Goal: Task Accomplishment & Management: Use online tool/utility

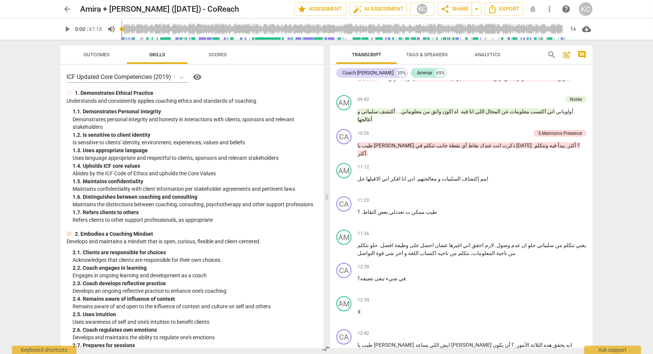
scroll to position [1321, 0]
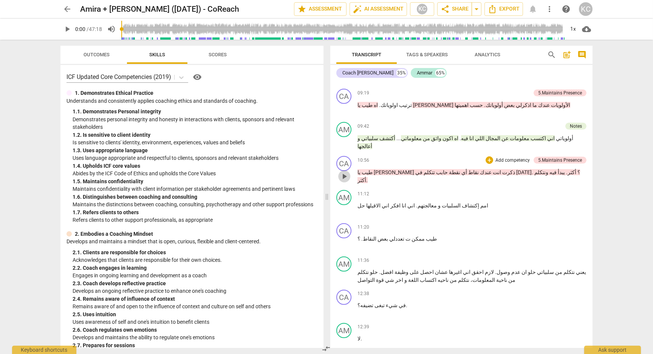
click at [340, 172] on span "play_arrow" at bounding box center [344, 176] width 9 height 9
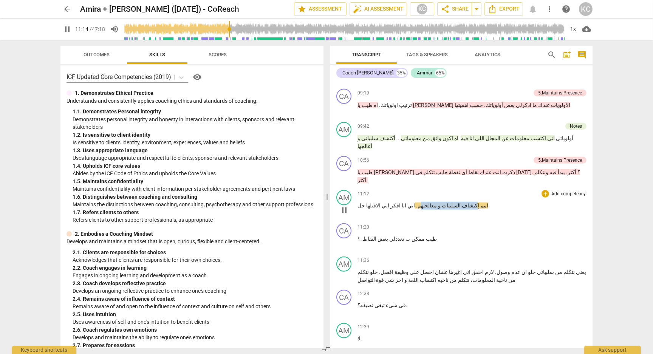
drag, startPoint x: 451, startPoint y: 161, endPoint x: 406, endPoint y: 161, distance: 45.8
click at [406, 202] on p "امم إكتشاف السلبيات و معالجتهم . اني انا افكر اني الاقيلها حل" at bounding box center [472, 206] width 229 height 8
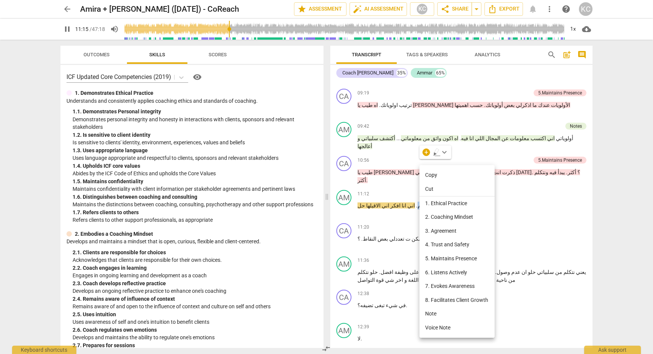
click at [434, 312] on li "Note" at bounding box center [457, 314] width 75 height 14
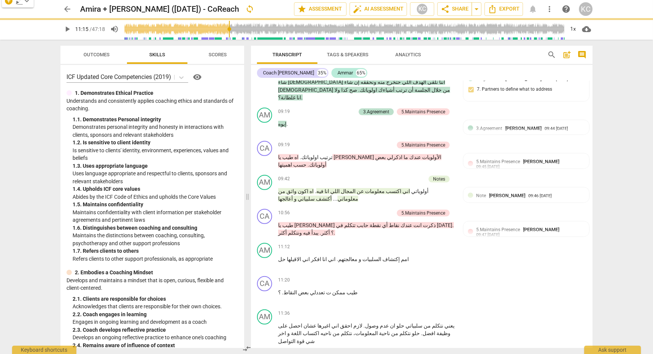
scroll to position [1358, 0]
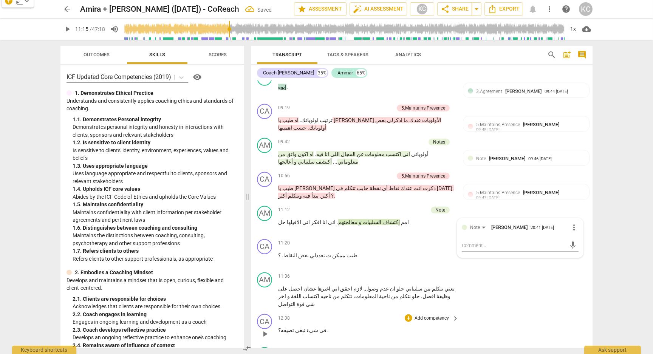
click at [541, 311] on div "CA play_arrow pause 12:38 + Add competency keyboard_arrow_right في شيء تبغى تضي…" at bounding box center [422, 327] width 342 height 33
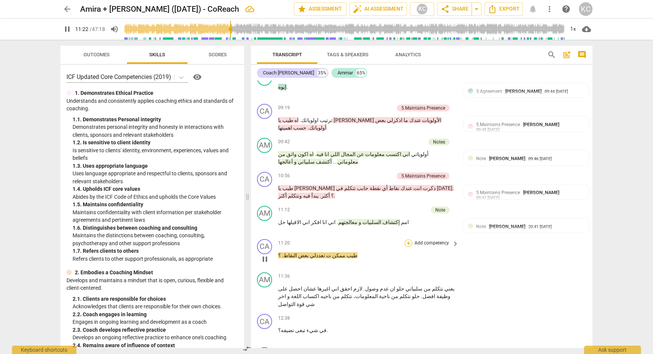
click at [408, 240] on div "+" at bounding box center [409, 244] width 8 height 8
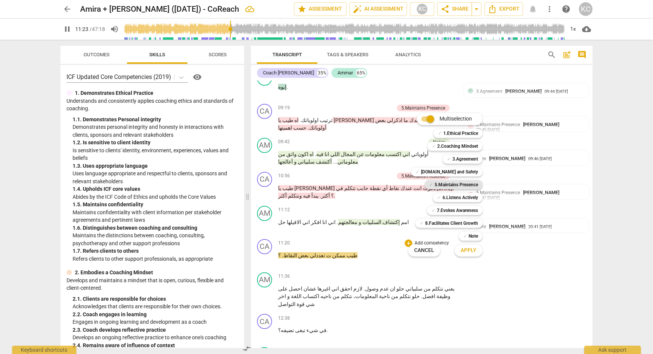
click at [430, 184] on span "✓" at bounding box center [431, 184] width 4 height 9
click at [465, 252] on span "Apply" at bounding box center [469, 251] width 16 height 8
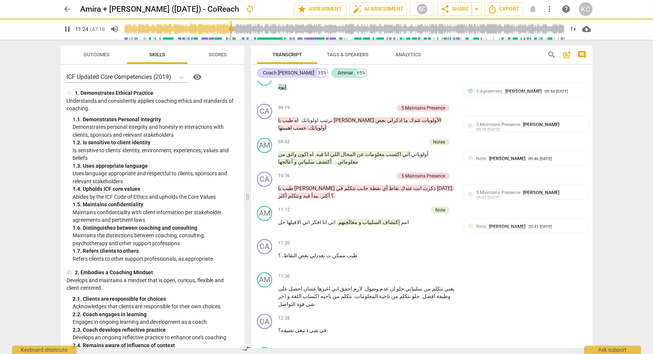
type input "685"
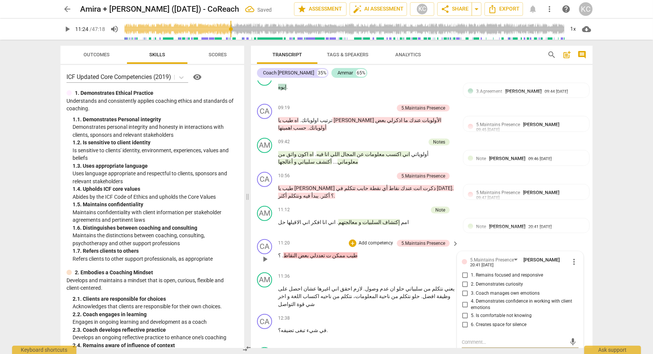
click at [462, 271] on input "1. Remains focused and responsive" at bounding box center [465, 275] width 12 height 9
checkbox input "true"
click at [463, 280] on input "2. Demonstrates curiosity" at bounding box center [465, 284] width 12 height 9
checkbox input "true"
click at [470, 339] on textarea at bounding box center [514, 342] width 105 height 7
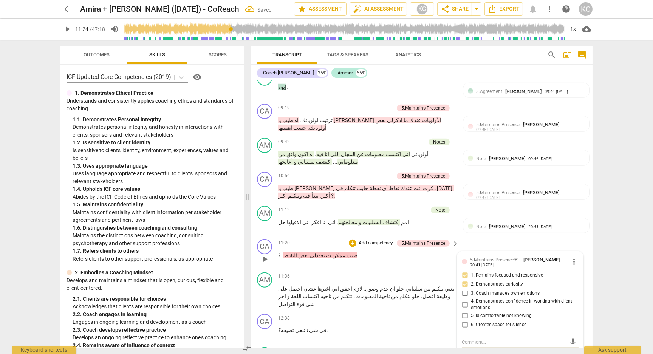
type textarea "س"
type textarea "سؤ"
type textarea "سؤا"
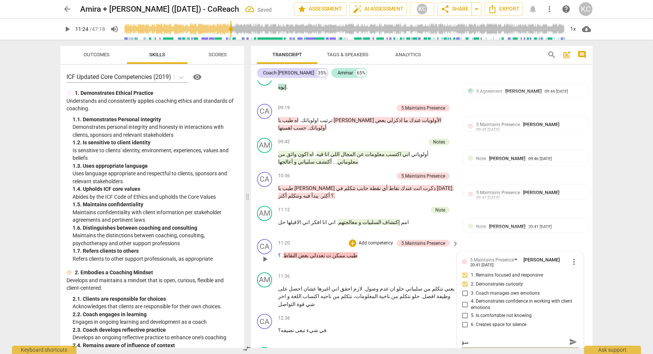
type textarea "سؤا"
type textarea "سؤال"
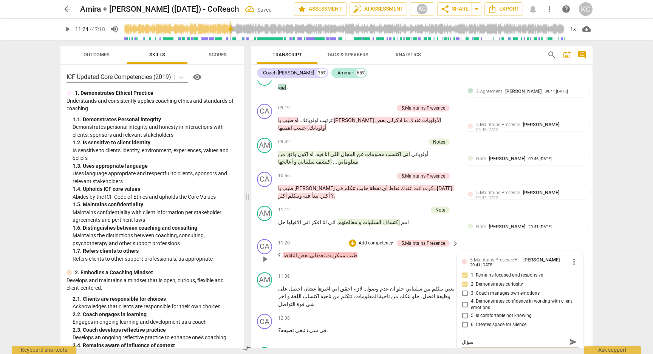
type textarea "سؤال ج"
type textarea "سؤال جي"
type textarea "سؤال جيد"
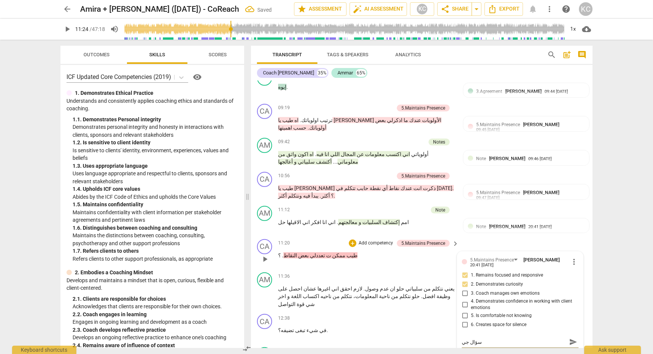
type textarea "سؤال جيد"
type textarea "سؤال جيد و"
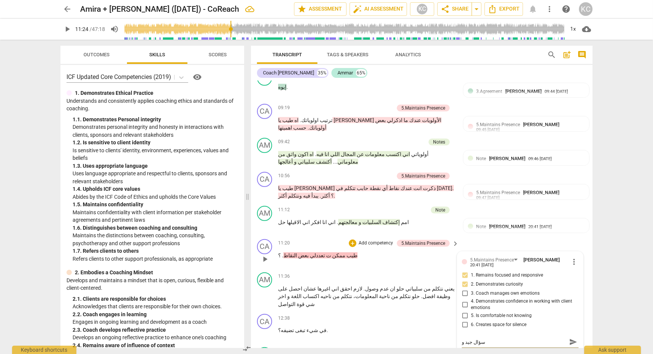
type textarea "سؤال جيد و"
type textarea "سؤال جيد و ك"
type textarea "سؤال جيد و كا"
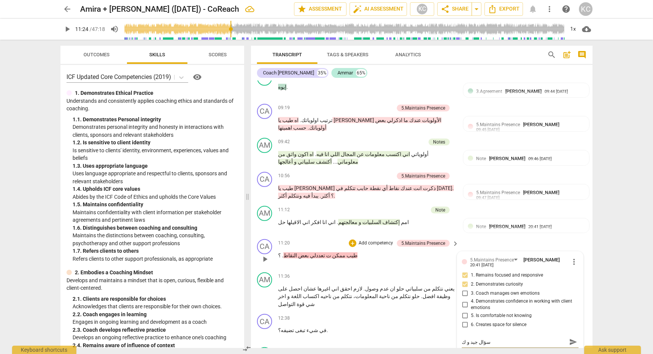
type textarea "سؤال جيد و كا"
type textarea "سؤال جيد و كان"
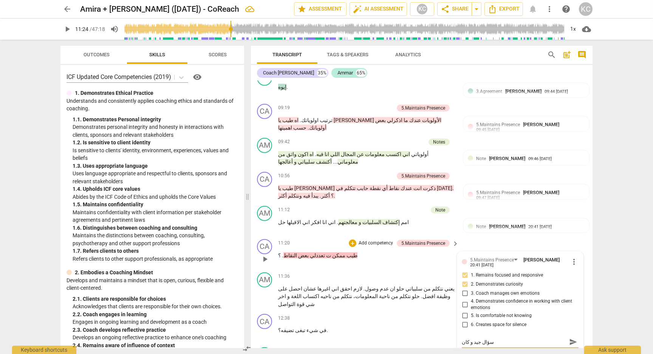
type textarea "سؤال جيد و كان ه"
type textarea "سؤال جيد و كان هن"
type textarea "سؤال جيد و كان هنا"
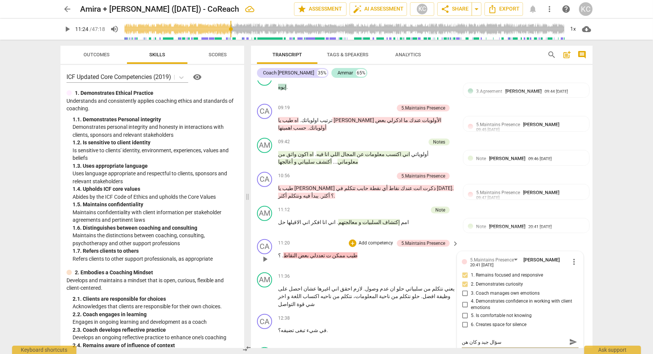
type textarea "سؤال جيد و كان هنا"
type textarea "سؤال جيد و كان هناك"
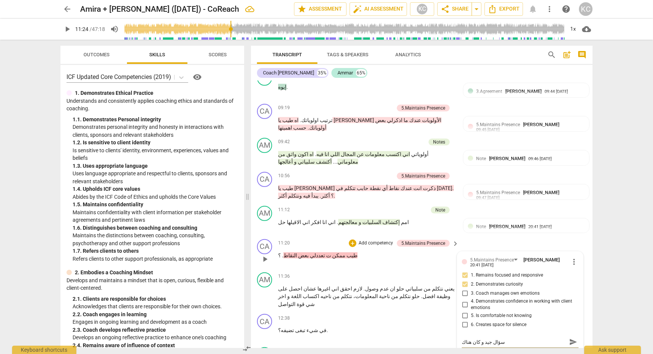
type textarea "سؤال جيد و كان هناك م"
type textarea "سؤال جيد و كان هناك مس"
type textarea "سؤال جيد و كان هناك [DEMOGRAPHIC_DATA]"
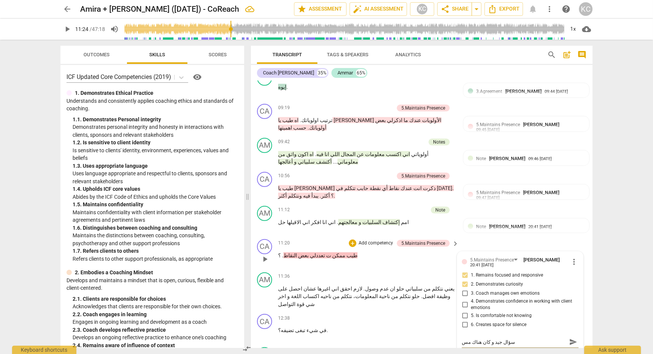
type textarea "سؤال جيد و كان هناك [DEMOGRAPHIC_DATA]"
type textarea "سؤال جيد و كان هناك مساح"
type textarea "سؤال جيد و كان هناك مساحة"
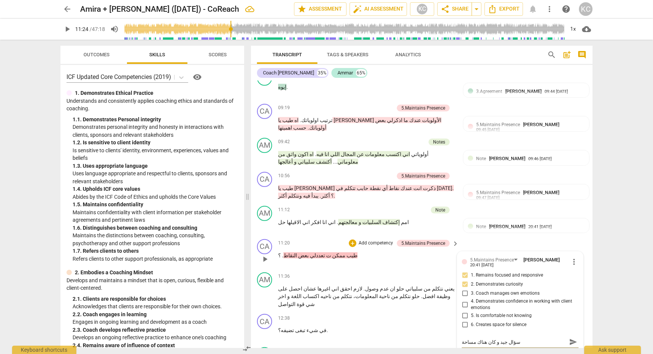
type textarea "سؤال جيد و كان هناك مساحة"
type textarea "سؤال جيد و كان هناك مساحة ل"
type textarea "سؤال جيد و كان هناك مساحة لط"
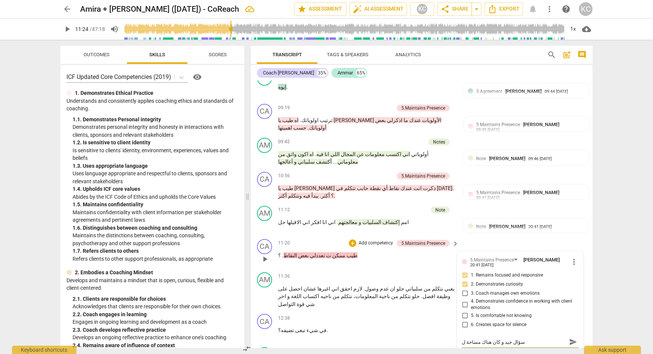
type textarea "سؤال جيد و كان هناك مساحة لط"
type textarea "سؤال جيد و كان هناك مساحة لطر"
type textarea "سؤال جيد و كان هناك مساحة لطرح"
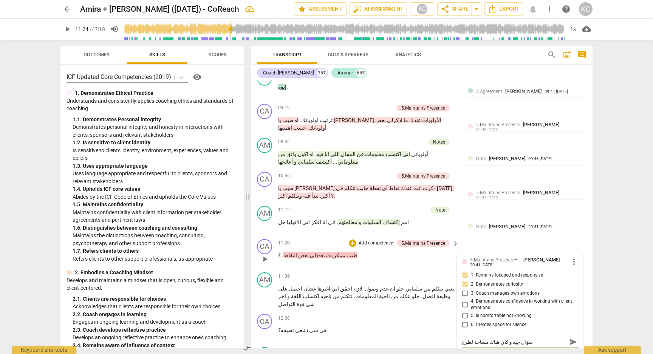
type textarea "سؤال جيد و كان هناك مساحة لطرح"
type textarea "سؤال جيد و كان هناك مساحة لطرح ا"
type textarea "سؤال جيد و كان هناك مساحة لطرح ال"
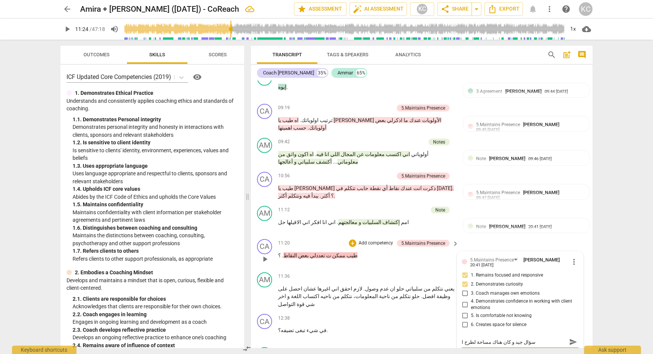
type textarea "سؤال جيد و كان هناك مساحة لطرح ال"
type textarea "سؤال جيد و كان هناك مساحة لطرح الس"
type textarea "سؤال جيد و كان هناك مساحة لطرح السؤ"
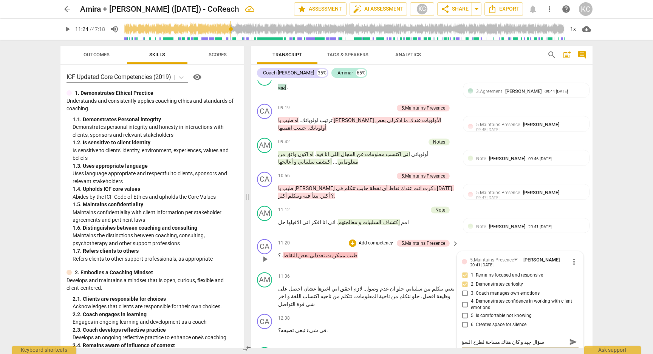
type textarea "سؤال جيد و كان هناك مساحة لطرح السؤا"
type textarea "سؤال جيد و كان هناك مساحة لطرح السؤال"
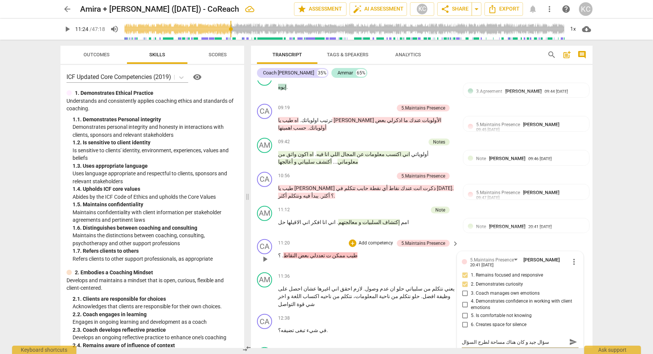
type textarea "سؤال جيد و كان هناك مساحة لطرح السؤال"
type textarea "سؤال جيد و كان هناك مساحة لطرح السؤال ب"
type textarea "سؤال جيد و كان هناك مساحة لطرح السؤال بط"
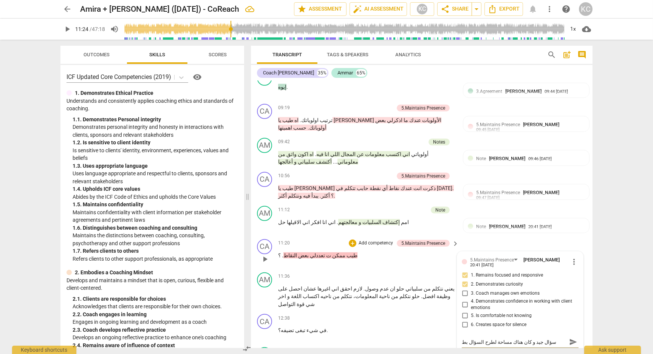
type textarea "سؤال جيد و كان هناك مساحة لطرح السؤال بطر"
type textarea "سؤال جيد و كان هناك مساحة لطرح السؤال بطري"
type textarea "سؤال جيد و كان هناك مساحة لطرح السؤال بطريق"
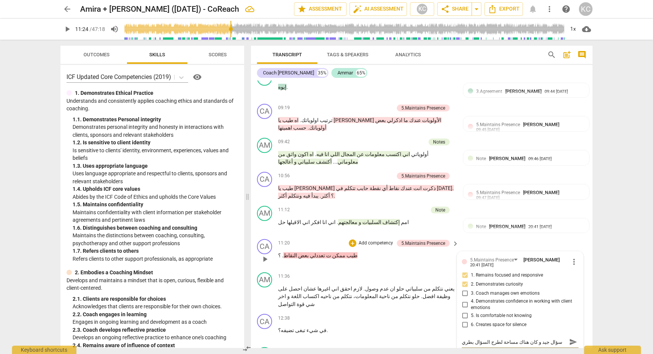
type textarea "سؤال جيد و كان هناك مساحة لطرح السؤال بطريق"
type textarea "سؤال جيد و كان هناك مساحة لطرح السؤال بطريقة"
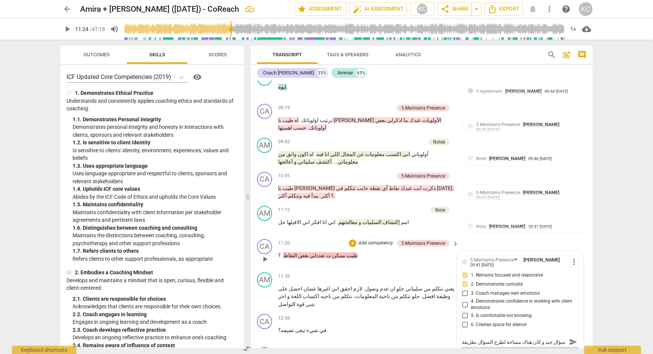
type textarea "سؤال جيد و كان هناك مساحة لطرح السؤال بطريقة م"
type textarea "سؤال جيد و كان هناك مساحة لطرح السؤال بطريقة مخ"
type textarea "سؤال جيد و كان هناك مساحة لطرح السؤال بطريقة مخت"
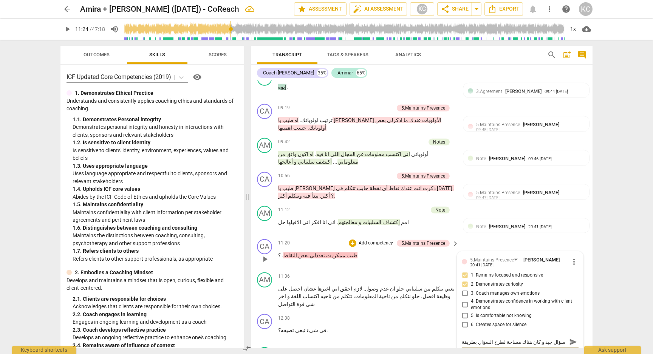
type textarea "سؤال جيد و كان هناك مساحة لطرح السؤال بطريقة مخت"
type textarea "سؤال جيد و كان هناك مساحة لطرح السؤال بطريقة مختل"
type textarea "سؤال جيد و كان هناك مساحة لطرح السؤال بطريقة مختلف"
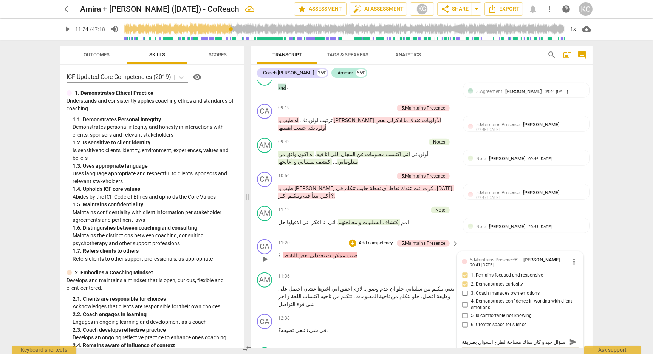
type textarea "سؤال جيد و كان هناك مساحة لطرح السؤال بطريقة مختلفة"
type textarea "سؤال جيد و كان هناك مساحة لطرح السؤال بطريقة مختلفة،"
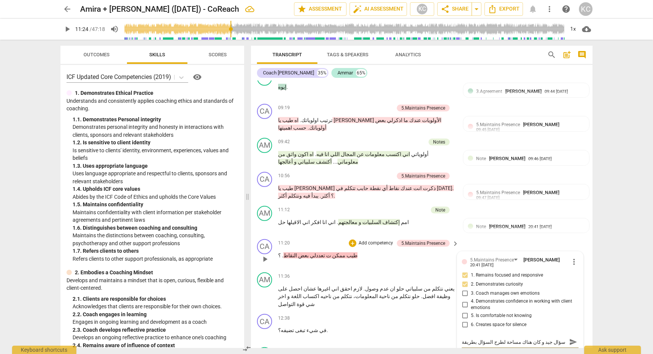
type textarea "سؤال جيد و كان هناك مساحة لطرح السؤال بطريقة مختلفة،"
type textarea "سؤال جيد و كان هناك مساحة لطرح السؤال بطريقة مختلفة، م"
type textarea "سؤال جيد و كان هناك مساحة لطرح السؤال بطريقة مختلفة، مث"
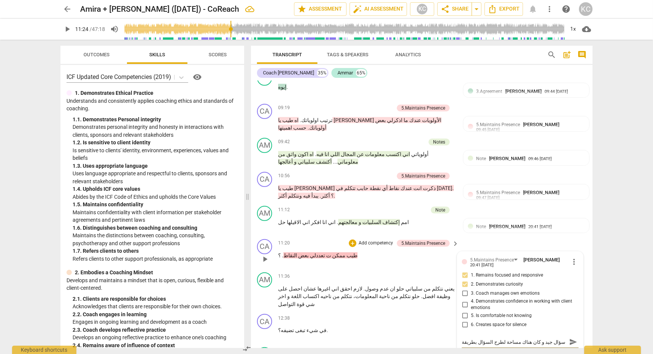
type textarea "سؤال جيد و كان هناك مساحة لطرح السؤال بطريقة مختلفة، مثا"
type textarea "سؤال جيد و كان هناك مساحة لطرح السؤال بطريقة مختلفة، مثال"
type textarea "سؤال جيد و كان هناك مساحة لطرح السؤال بطريقة مختلفة، مثال:"
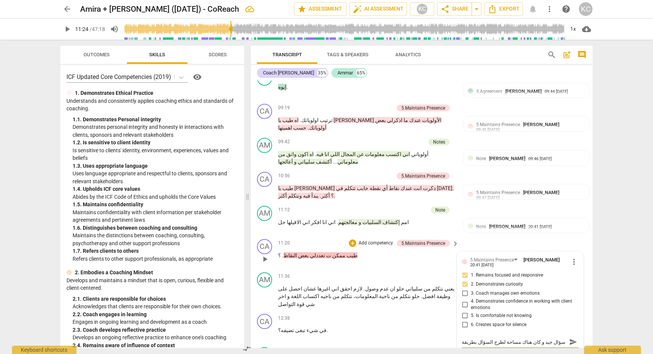
type textarea "سؤال جيد و كان هناك مساحة لطرح السؤال بطريقة مختلفة، مثال:"
type textarea "سؤال جيد و كان هناك مساحة لطرح السؤال بطريقة مختلفة، مثال: ""
type textarea "سؤال جيد و كان هناك مساحة لطرح السؤال بطريقة مختلفة، مثال: "أ"
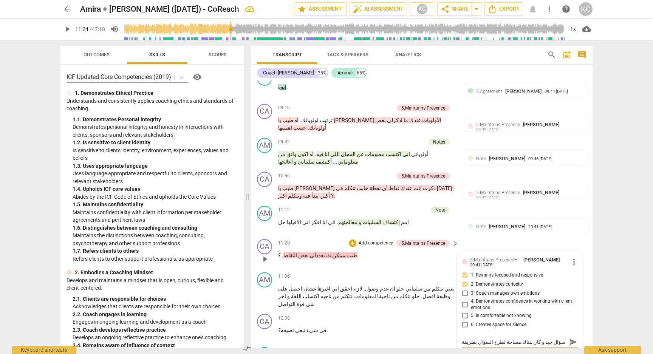
type textarea "سؤال جيد و كان هناك مساحة لطرح السؤال بطريقة مختلفة، مثال: "أي"
type textarea "سؤال جيد و كان هناك مساحة لطرح السؤال بطريقة مختلفة، مثال: "أيش"
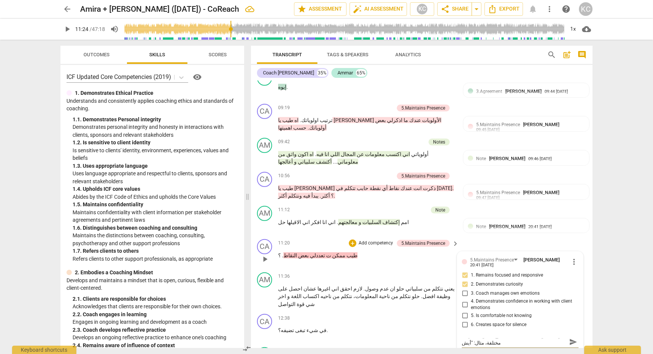
type textarea "سؤال جيد و كان هناك مساحة لطرح السؤال بطريقة مختلفة، مثال: "أيش"
type textarea "سؤال جيد و كان هناك مساحة لطرح السؤال بطريقة مختلفة، مثال: "أيش ا"
type textarea "سؤال جيد و كان هناك مساحة لطرح السؤال بطريقة مختلفة، مثال: "أيش ال"
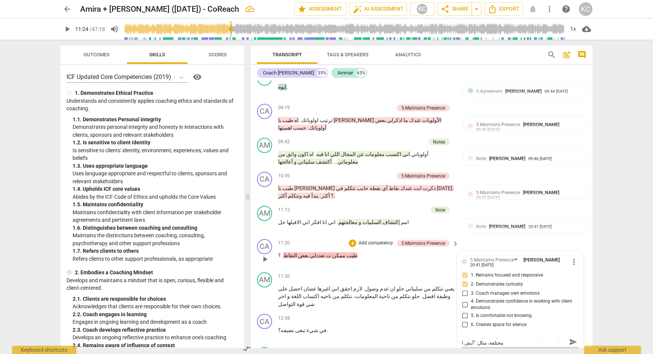
type textarea "سؤال جيد و كان هناك مساحة لطرح السؤال بطريقة مختلفة، مثال: "أيش ال"
type textarea "سؤال جيد و كان هناك مساحة لطرح السؤال بطريقة مختلفة، مثال: "أيش الس"
type textarea "سؤال جيد و كان هناك مساحة لطرح السؤال بطريقة مختلفة، مثال: "أيش السل"
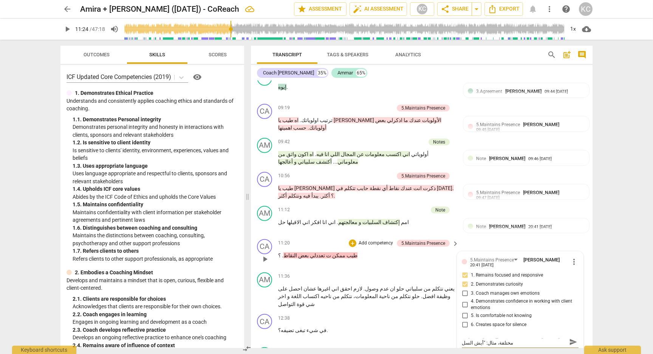
type textarea "سؤال جيد و كان هناك مساحة لطرح السؤال بطريقة مختلفة، مثال: "أيش السلب"
type textarea "سؤال جيد و كان هناك مساحة لطرح السؤال بطريقة مختلفة، مثال: "أيش السلبي"
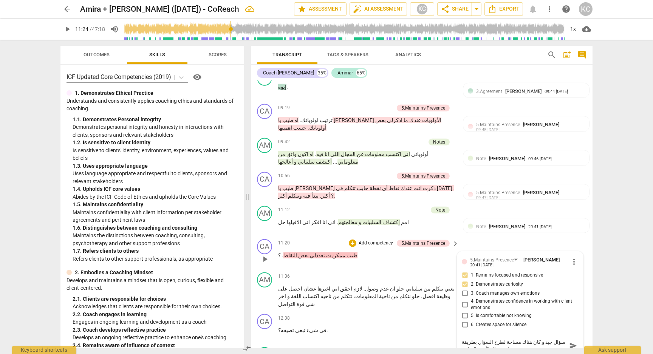
type textarea "سؤال جيد و كان هناك مساحة لطرح السؤال بطريقة مختلفة، مثال: "أيش السلبيا"
type textarea "سؤال جيد و كان هناك مساحة لطرح السؤال بطريقة مختلفة، مثال: "أيش السلبيات"
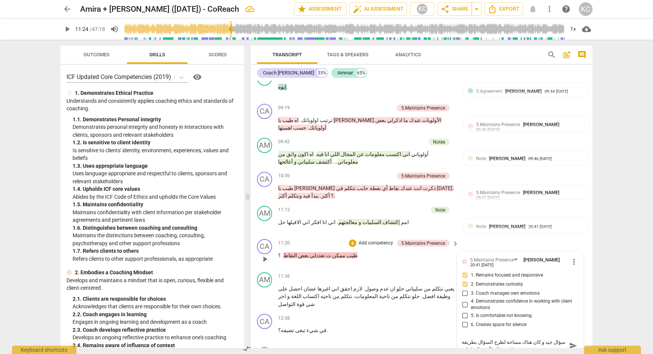
type textarea "سؤال جيد و كان هناك مساحة لطرح السؤال بطريقة مختلفة، مثال: "أيش السلبيات"
type textarea "سؤال جيد و كان هناك مساحة لطرح السؤال بطريقة مختلفة، مثال: "أيش السلبيات ا"
type textarea "سؤال جيد و كان هناك مساحة لطرح السؤال بطريقة مختلفة، مثال: "أيش السلبيات ال"
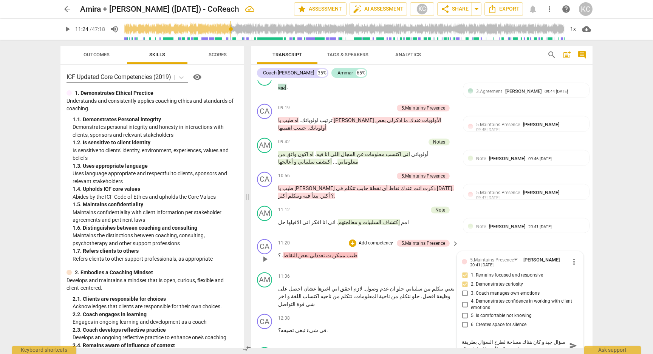
type textarea "سؤال جيد و كان هناك مساحة لطرح السؤال بطريقة مختلفة، مثال: "أيش السلبيات الي"
type textarea "سؤال جيد و كان هناك مساحة لطرح السؤال بطريقة مختلفة، مثال: "أيش السلبيات الي ت"
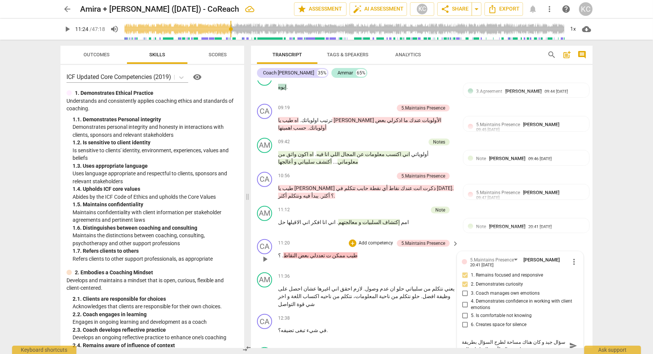
type textarea "سؤال جيد و كان هناك مساحة لطرح السؤال بطريقة مختلفة، مثال: "أيش السلبيات الي ت"
type textarea "سؤال جيد و كان هناك مساحة لطرح السؤال بطريقة مختلفة، مثال: "أيش السلبيات الي تف"
type textarea "سؤال جيد و كان هناك مساحة لطرح السؤال بطريقة مختلفة، مثال: "أيش السلبيات الي تفك"
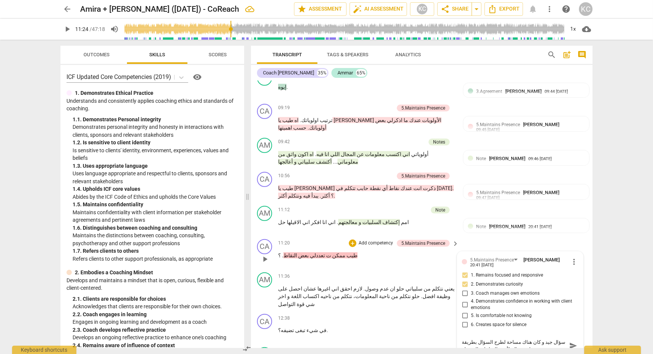
type textarea "سؤال جيد و كان هناك مساحة لطرح السؤال بطريقة مختلفة، مثال: "أيش السلبيات الي تف…"
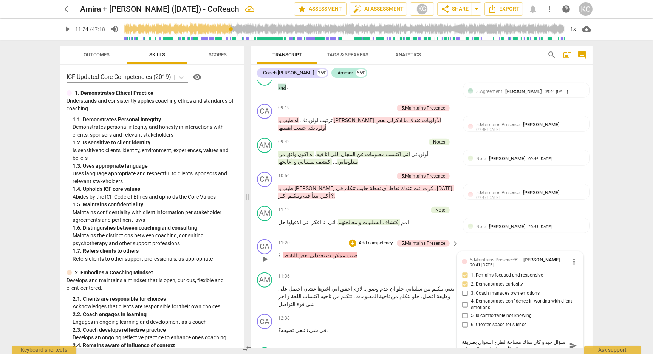
type textarea "سؤال جيد و كان هناك مساحة لطرح السؤال بطريقة مختلفة، مثال: "أيش السلبيات الي تف…"
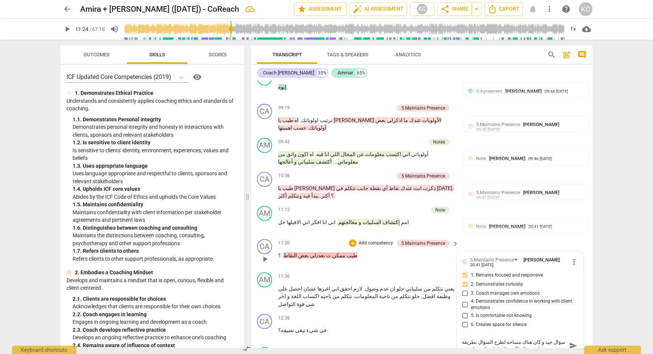
type textarea "سؤال جيد و كان هناك مساحة لطرح السؤال بطريقة مختلفة، مثال: "أيش السلبيات الي تف…"
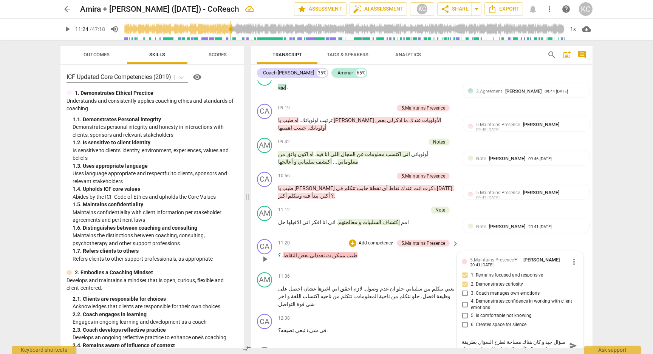
type textarea "سؤال جيد و كان هناك مساحة لطرح السؤال بطريقة مختلفة، مثال: "أيش السلبيات الي تف…"
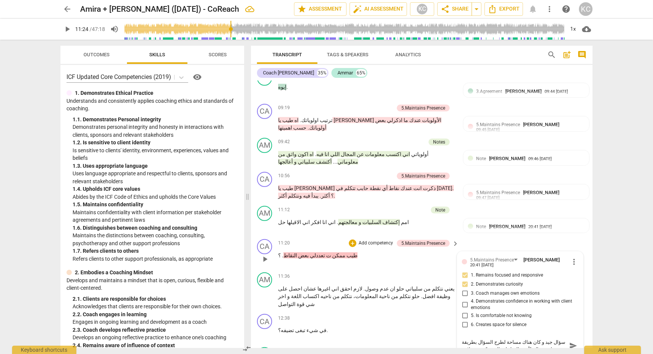
type textarea "سؤال جيد و كان هناك مساحة لطرح السؤال بطريقة مختلفة، مثال: "أيش السلبيات الي تف…"
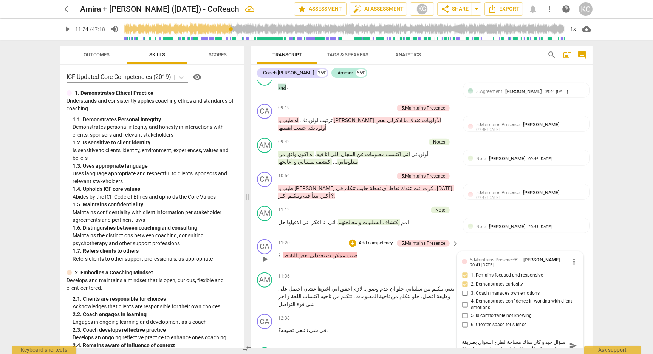
type textarea "سؤال جيد و كان هناك مساحة لطرح السؤال بطريقة مختلفة، مثال: "أيش السلبيات الي تف…"
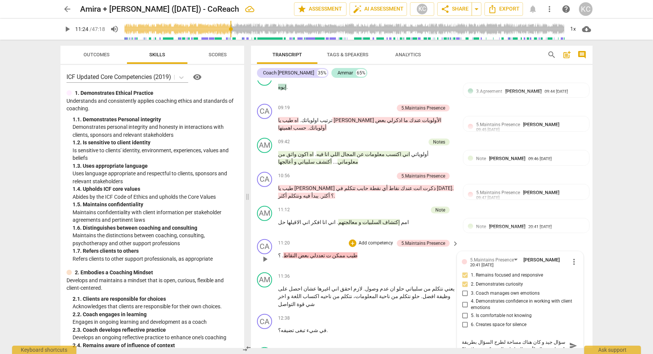
type textarea "سؤال جيد و كان هناك مساحة لطرح السؤال بطريقة مختلفة، مثال: "أيش السلبيات الي تف…"
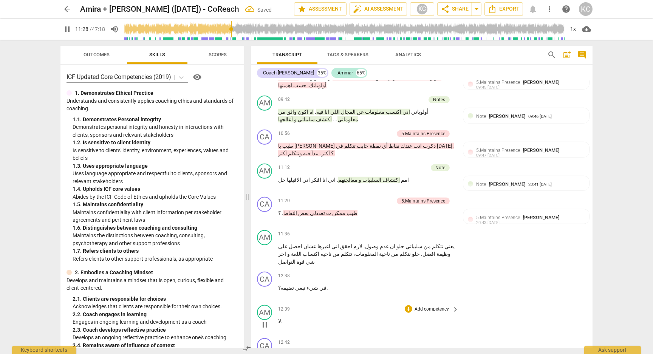
scroll to position [1401, 0]
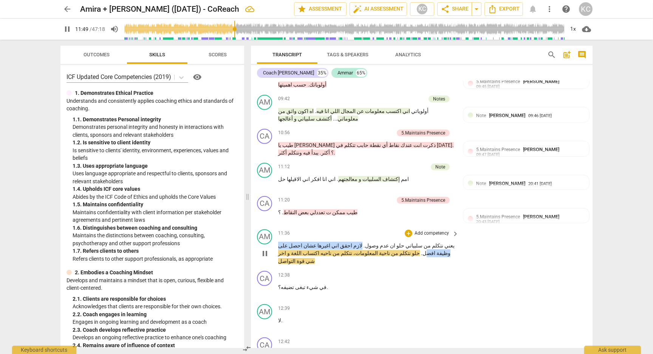
drag, startPoint x: 377, startPoint y: 185, endPoint x: 290, endPoint y: 185, distance: 86.6
click at [290, 242] on p "يعني نتكلم من سلبياتي حلو ان عدم وصول . لازم احقق اني اغيرها عشان احصل على وظيف…" at bounding box center [366, 253] width 177 height 23
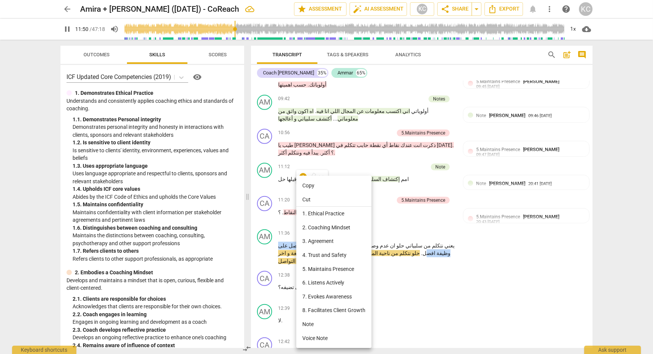
click at [308, 323] on li "Note" at bounding box center [333, 325] width 75 height 14
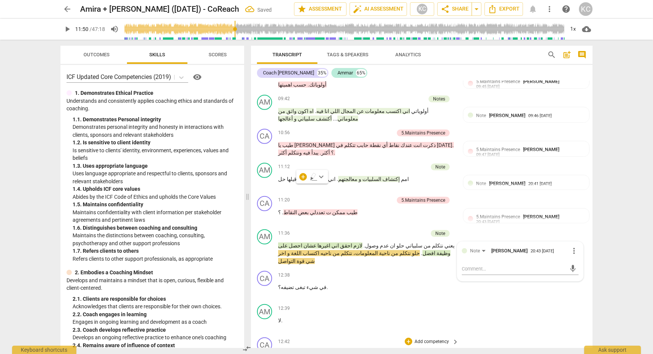
click at [522, 335] on div "CA play_arrow pause 12:42 + Add competency keyboard_arrow_right طيب يا [PERSON_…" at bounding box center [422, 352] width 342 height 34
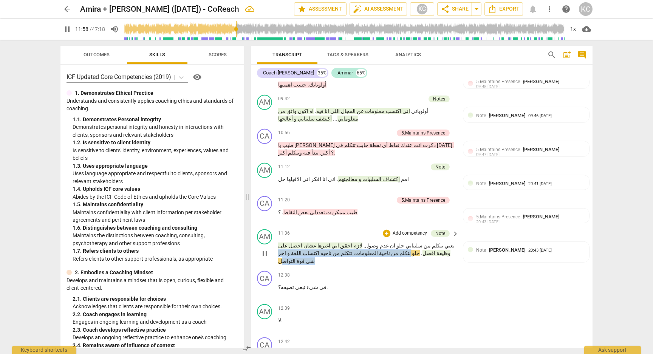
drag, startPoint x: 409, startPoint y: 194, endPoint x: 282, endPoint y: 196, distance: 127.4
click at [282, 242] on p "يعني نتكلم من سلبياتي حلو ان عدم وصول . لازم احقق اني اغيرها عشان احصل على وظيف…" at bounding box center [366, 253] width 177 height 23
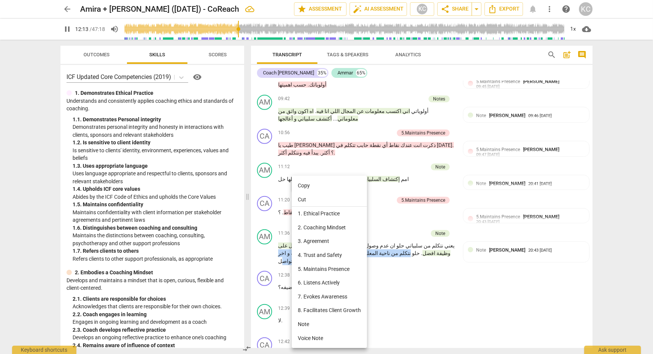
click at [302, 327] on li "Note" at bounding box center [329, 325] width 75 height 14
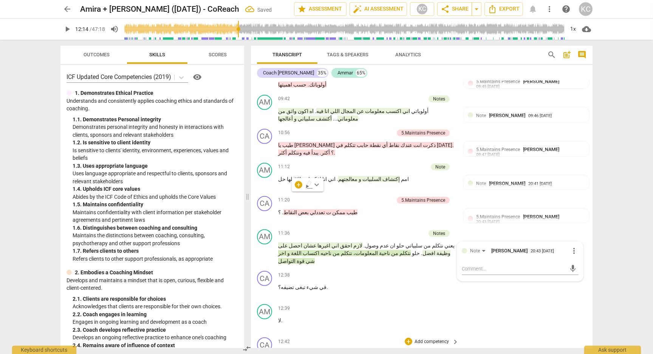
click at [499, 335] on div "CA play_arrow pause 12:42 + Add competency keyboard_arrow_right طيب يا [PERSON_…" at bounding box center [422, 352] width 342 height 34
click at [504, 246] on div "Note [PERSON_NAME]" at bounding box center [502, 249] width 52 height 7
click at [510, 301] on div "AM play_arrow pause 12:39 + Add competency keyboard_arrow_right لا ." at bounding box center [422, 317] width 342 height 33
click at [410, 271] on div "+" at bounding box center [409, 275] width 8 height 8
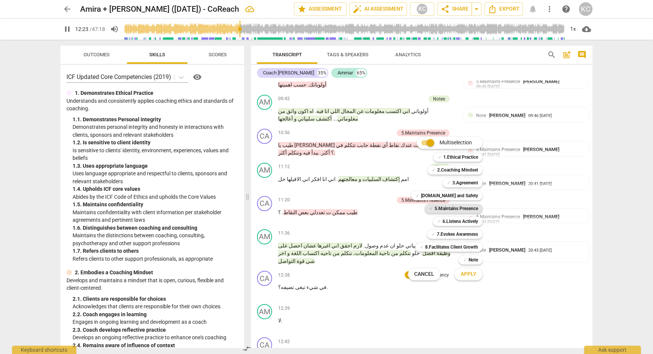
click at [435, 208] on b "5.Maintains Presence" at bounding box center [456, 208] width 43 height 9
click at [461, 278] on button "Apply" at bounding box center [469, 275] width 28 height 14
type input "746"
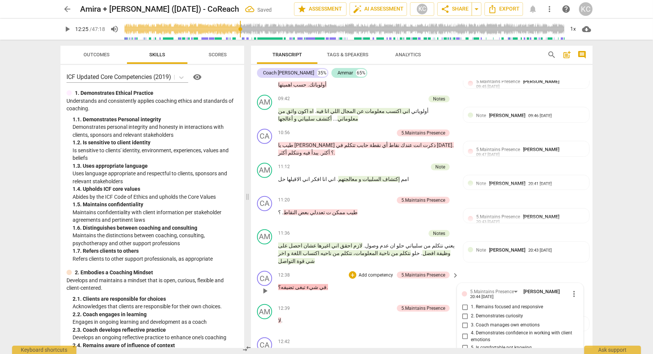
click at [462, 303] on input "1. Remains focused and responsive" at bounding box center [465, 307] width 12 height 9
checkbox input "true"
click at [466, 312] on input "2. Demonstrates curiosity" at bounding box center [465, 316] width 12 height 9
checkbox input "true"
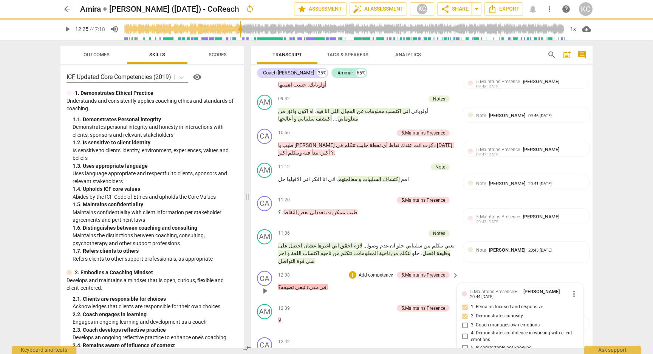
type textarea "س"
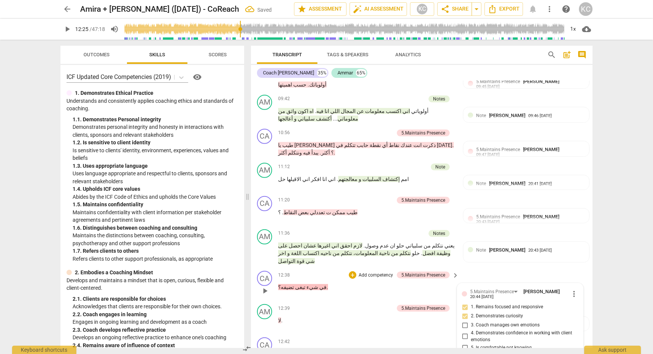
type textarea "سؤ"
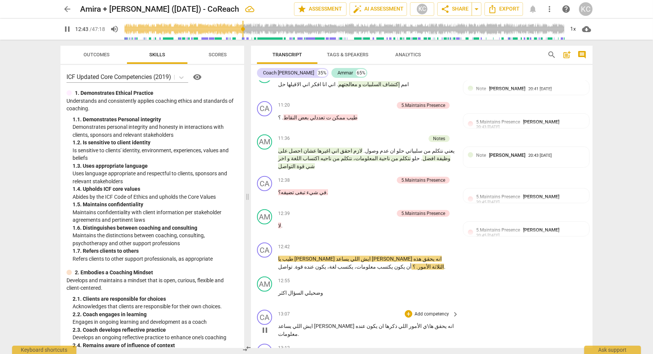
scroll to position [1497, 0]
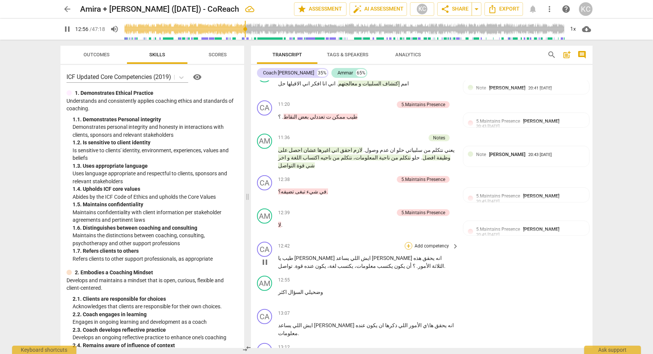
click at [410, 242] on div "+" at bounding box center [409, 246] width 8 height 8
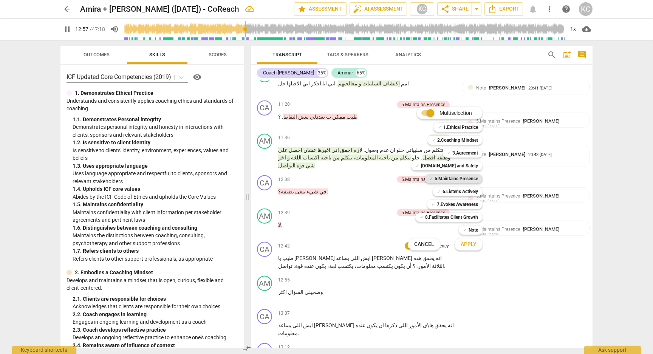
click at [439, 181] on b "5.Maintains Presence" at bounding box center [456, 178] width 43 height 9
click at [441, 203] on b "7.Evokes Awareness" at bounding box center [457, 204] width 41 height 9
click at [456, 194] on b "6.Listens Actively" at bounding box center [461, 191] width 36 height 9
click at [467, 248] on span "Apply" at bounding box center [469, 245] width 16 height 8
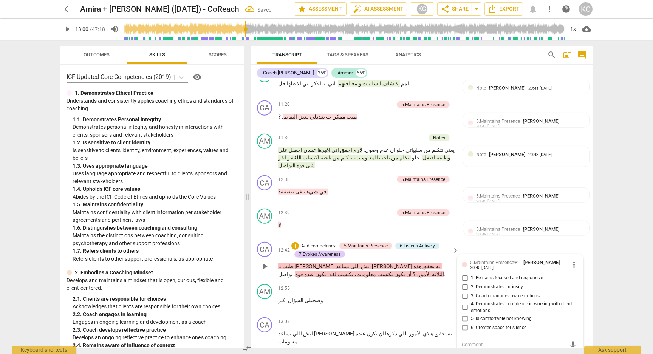
click at [463, 274] on input "1. Remains focused and responsive" at bounding box center [465, 278] width 12 height 9
click at [463, 283] on input "2. Demonstrates curiosity" at bounding box center [465, 287] width 12 height 9
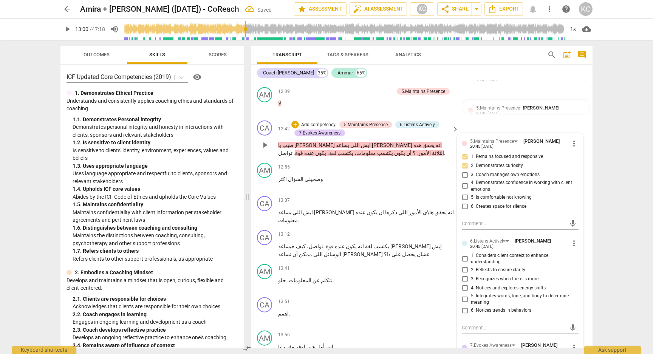
scroll to position [1621, 0]
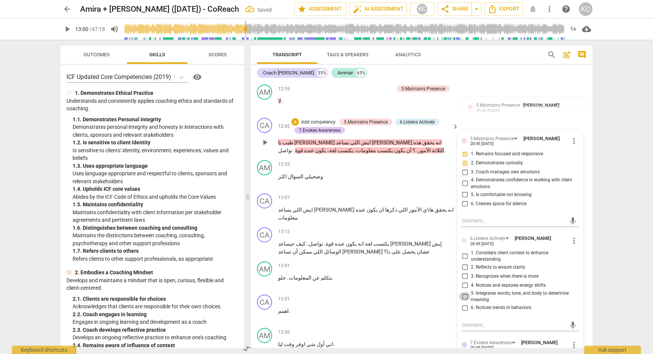
click at [463, 292] on input "5. Integrates words, tone, and body to determine meaning" at bounding box center [465, 296] width 12 height 9
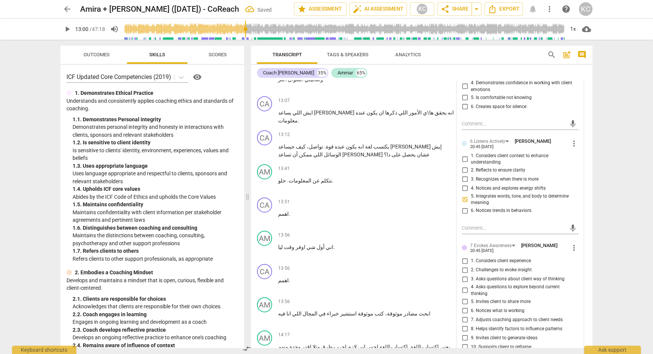
scroll to position [1723, 0]
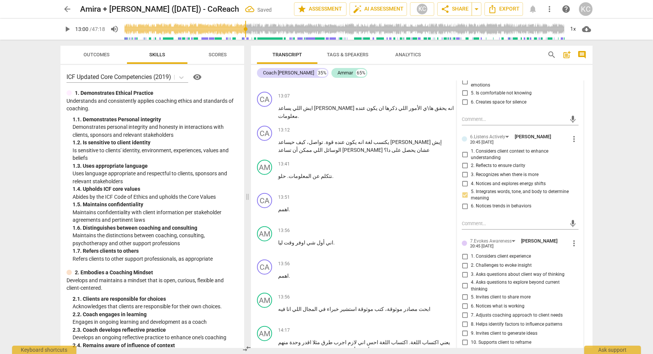
click at [463, 270] on input "3. Asks questions about client way of thinking" at bounding box center [465, 274] width 12 height 9
click at [464, 293] on input "5. Invites client to share more" at bounding box center [465, 297] width 12 height 9
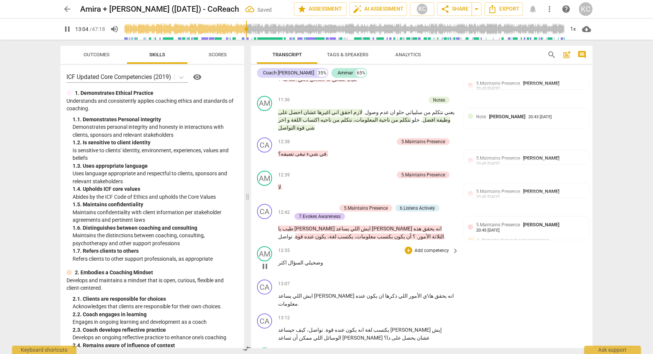
scroll to position [1541, 0]
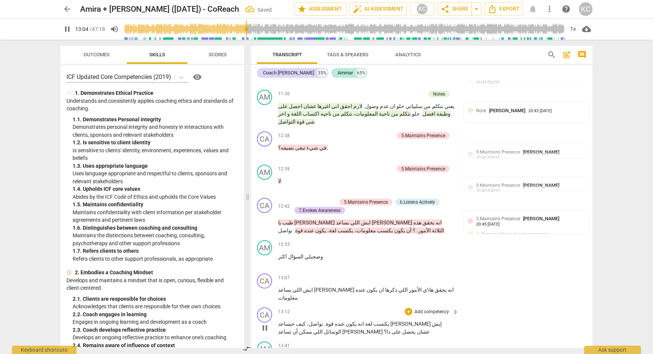
click at [389, 321] on span "يكتسب" at bounding box center [380, 324] width 17 height 6
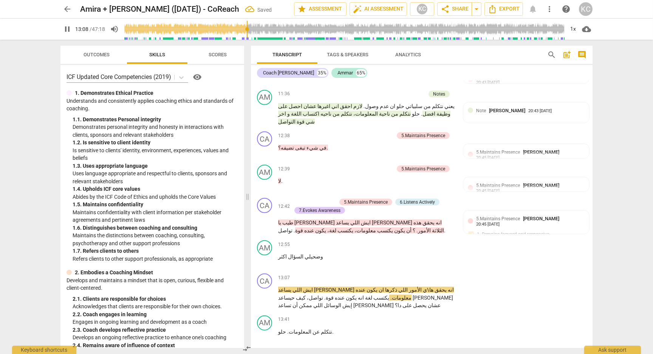
scroll to position [1550, 0]
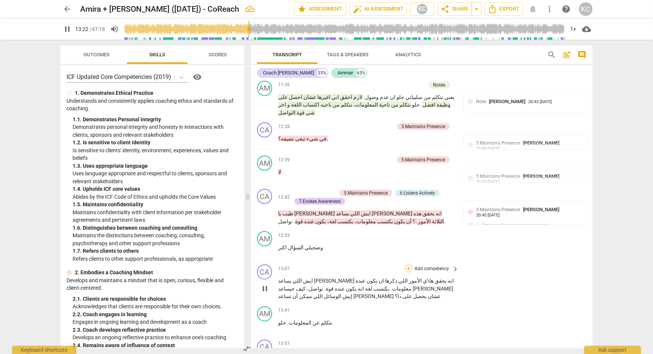
click at [408, 265] on div "+" at bounding box center [409, 269] width 8 height 8
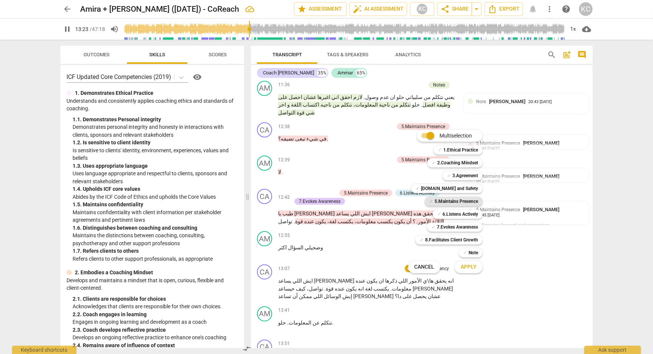
click at [429, 203] on span "✓" at bounding box center [431, 201] width 4 height 9
click at [469, 272] on button "Apply" at bounding box center [469, 267] width 28 height 14
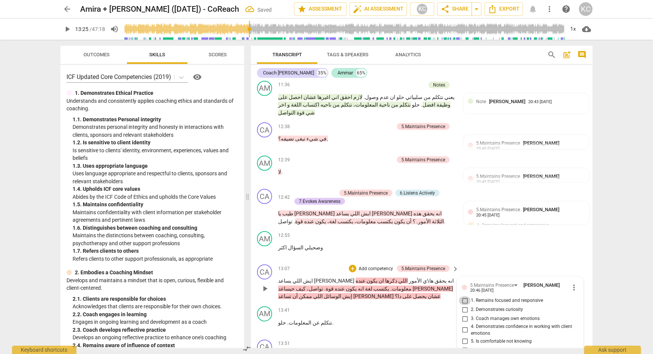
click at [465, 296] on input "1. Remains focused and responsive" at bounding box center [465, 300] width 12 height 9
click at [465, 305] on input "2. Demonstrates curiosity" at bounding box center [465, 309] width 12 height 9
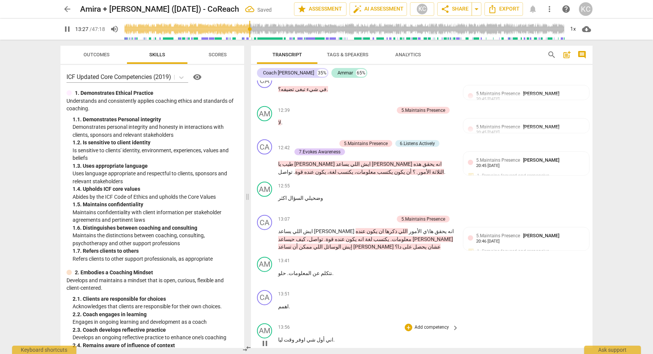
scroll to position [1602, 0]
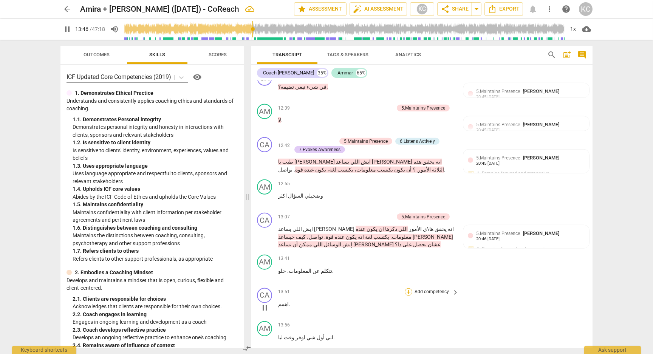
click at [408, 288] on div "+" at bounding box center [409, 292] width 8 height 8
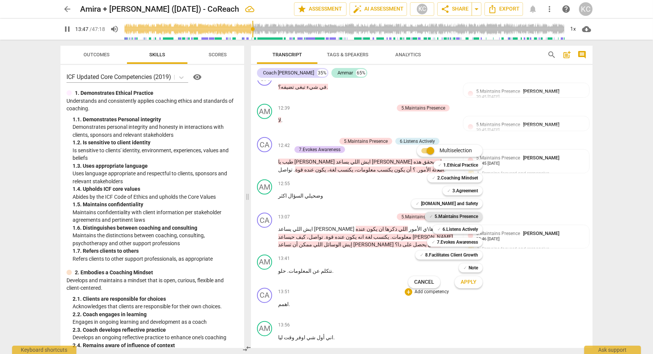
click at [440, 216] on b "5.Maintains Presence" at bounding box center [456, 216] width 43 height 9
click at [466, 286] on span "Apply" at bounding box center [469, 283] width 16 height 8
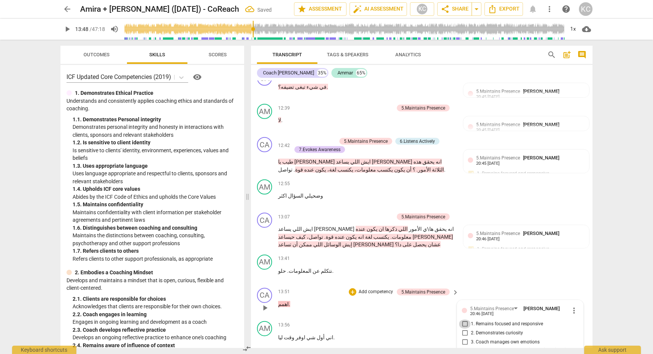
click at [461, 320] on input "1. Remains focused and responsive" at bounding box center [465, 324] width 12 height 9
click at [492, 285] on div "CA play_arrow pause 13:51 + Add competency 5.Maintains Presence keyboard_arrow_…" at bounding box center [422, 301] width 342 height 33
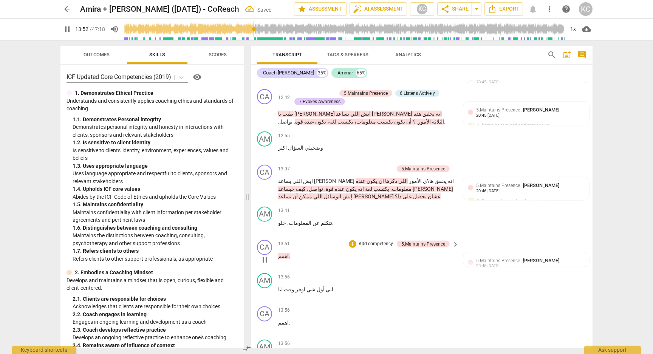
scroll to position [1654, 0]
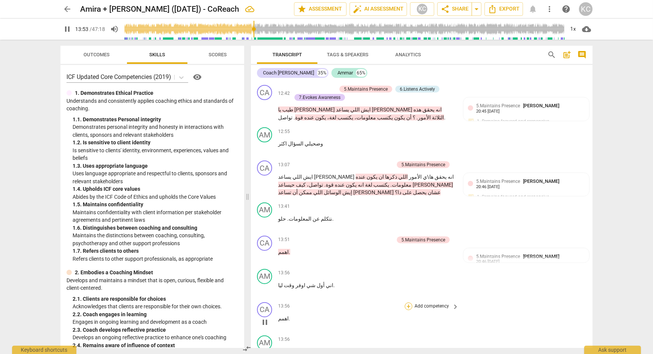
click at [406, 303] on div "+" at bounding box center [409, 307] width 8 height 8
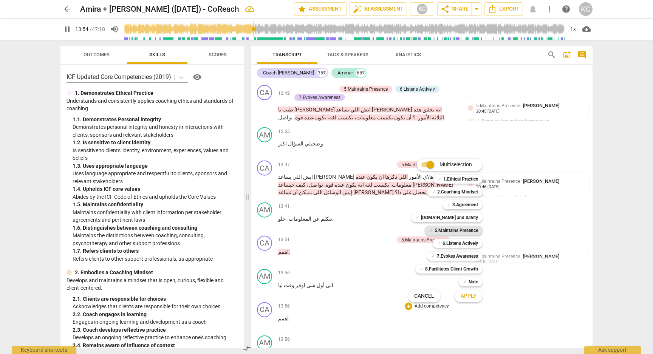
click at [432, 229] on span "✓" at bounding box center [431, 230] width 4 height 9
click at [465, 299] on span "Apply" at bounding box center [469, 297] width 16 height 8
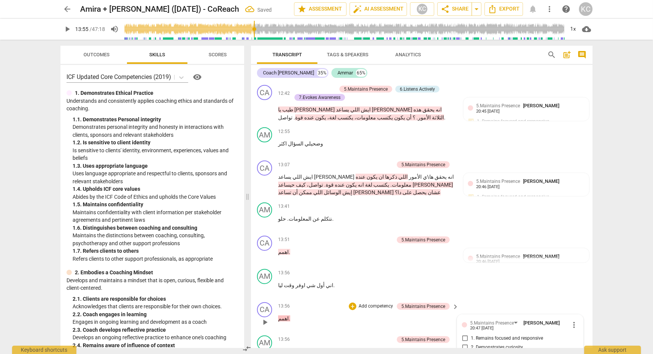
click at [463, 334] on input "1. Remains focused and responsive" at bounding box center [465, 338] width 12 height 9
click at [520, 266] on div "AM play_arrow pause 13:56 + Add competency keyboard_arrow_right اني أول شي اوفر…" at bounding box center [422, 282] width 342 height 33
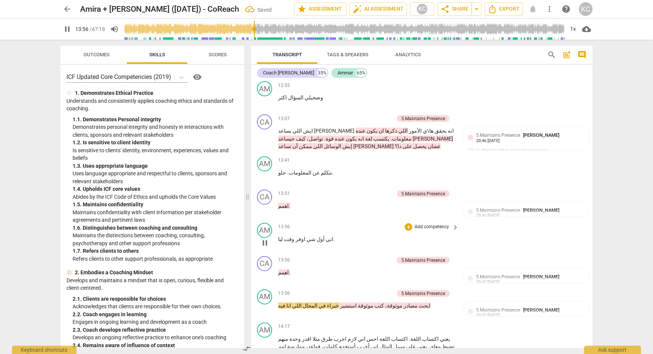
scroll to position [1710, 0]
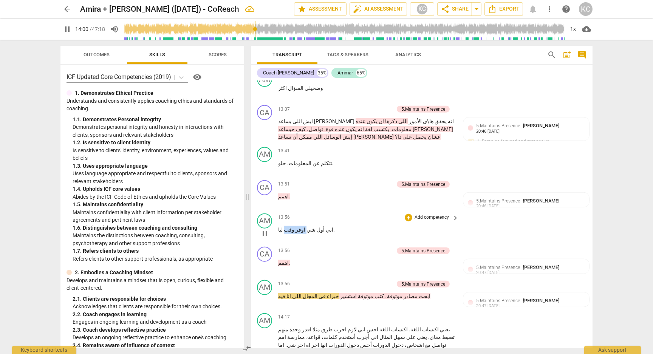
drag, startPoint x: 301, startPoint y: 153, endPoint x: 285, endPoint y: 153, distance: 15.9
click at [285, 226] on p "اني أول شي اوفر وقت ليا ." at bounding box center [366, 230] width 177 height 8
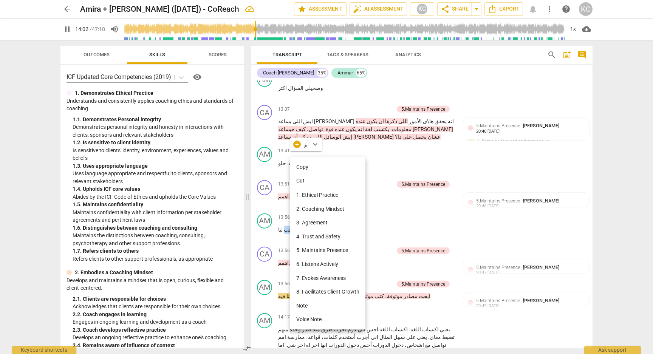
click at [303, 306] on li "Note" at bounding box center [327, 306] width 75 height 14
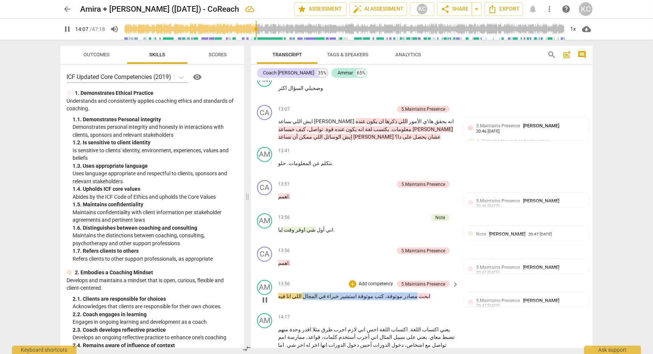
drag, startPoint x: 386, startPoint y: 219, endPoint x: 296, endPoint y: 219, distance: 90.0
click at [296, 293] on p "ابحث مصادر موثوقة، كتب موثوقة استشير خبراء في المجال اللي انا فيه" at bounding box center [366, 297] width 177 height 8
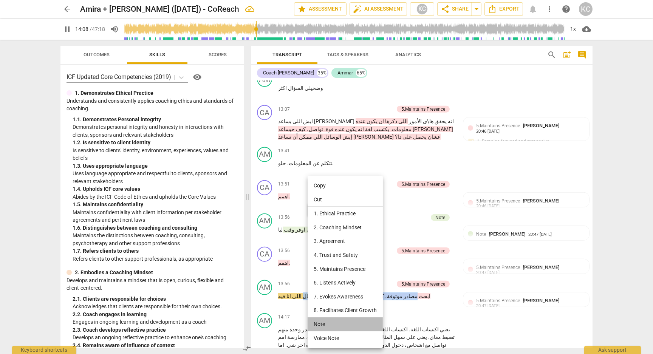
click at [316, 322] on li "Note" at bounding box center [345, 325] width 75 height 14
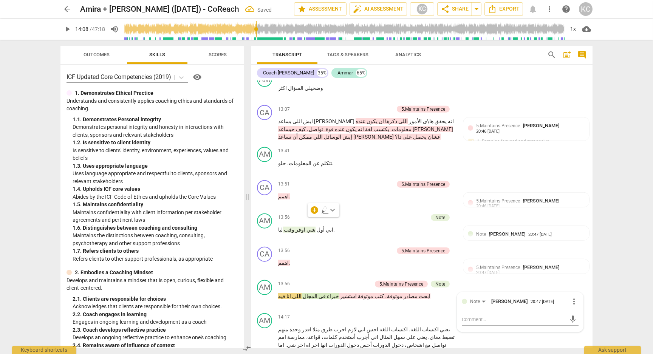
click at [450, 327] on span "يعني" at bounding box center [444, 330] width 11 height 6
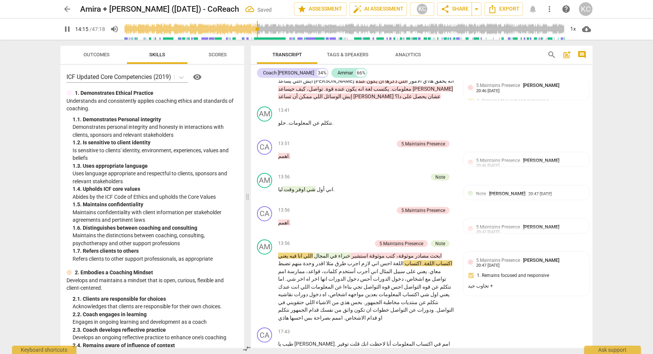
scroll to position [1754, 0]
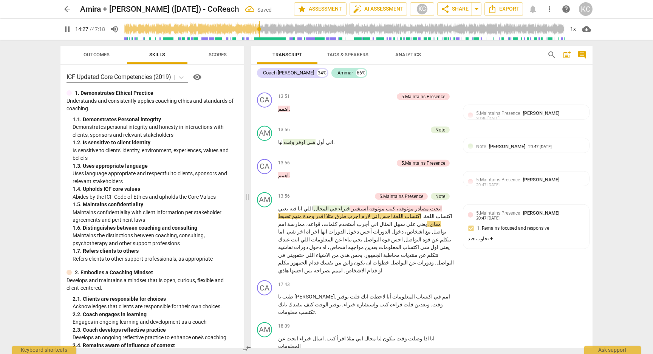
scroll to position [1785, 0]
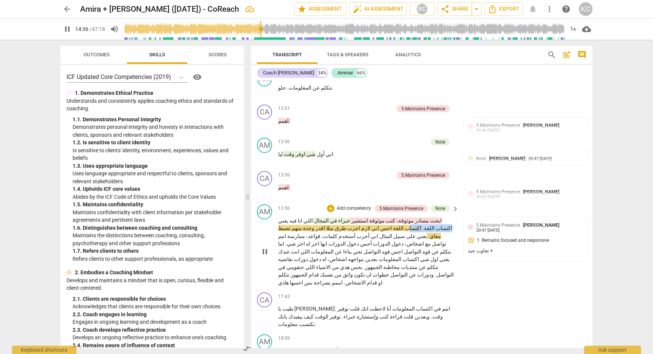
drag, startPoint x: 323, startPoint y: 143, endPoint x: 291, endPoint y: 143, distance: 32.5
click at [291, 217] on p "ابحث مصادر موثوقة، كتب موثوقة استشير خبراء في المجال اللي انا فيه يعني اكتساب ا…" at bounding box center [366, 252] width 177 height 70
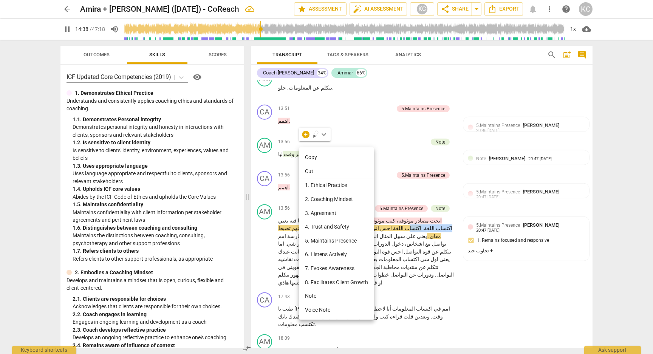
click at [315, 294] on li "Note" at bounding box center [336, 296] width 75 height 14
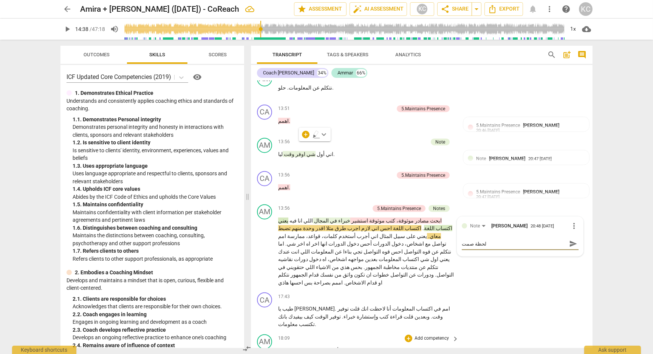
click at [539, 332] on div "AM play_arrow pause 18:09 + Add competency keyboard_arrow_right انا اذا وصلت وق…" at bounding box center [422, 349] width 342 height 34
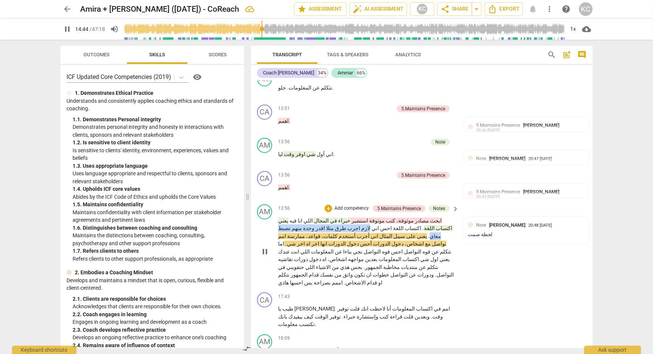
drag, startPoint x: 433, startPoint y: 152, endPoint x: 348, endPoint y: 152, distance: 85.4
click at [348, 217] on p "ابحث مصادر موثوقة، كتب موثوقة استشير خبراء في المجال اللي انا فيه يعني اكتساب ا…" at bounding box center [366, 252] width 177 height 70
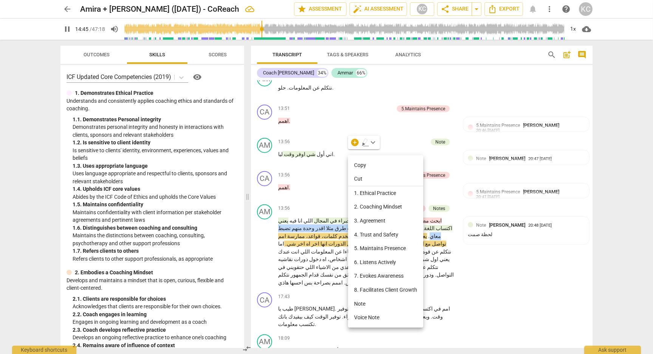
click at [363, 303] on li "Note" at bounding box center [385, 304] width 75 height 14
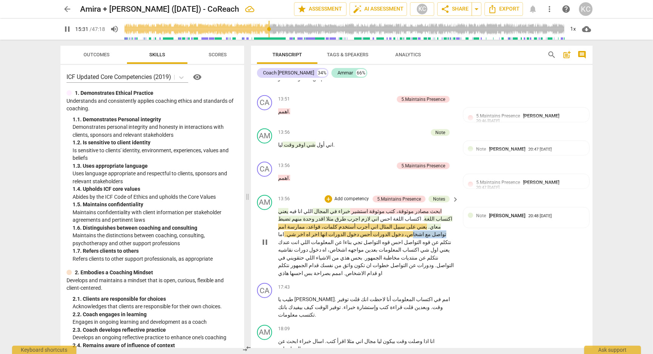
drag, startPoint x: 400, startPoint y: 150, endPoint x: 371, endPoint y: 150, distance: 29.5
click at [371, 208] on p "ابحث مصادر موثوقة، كتب موثوقة استشير خبراء في المجال اللي انا فيه يعني اكتساب ا…" at bounding box center [366, 243] width 177 height 70
click at [363, 239] on span "تجي" at bounding box center [357, 242] width 11 height 6
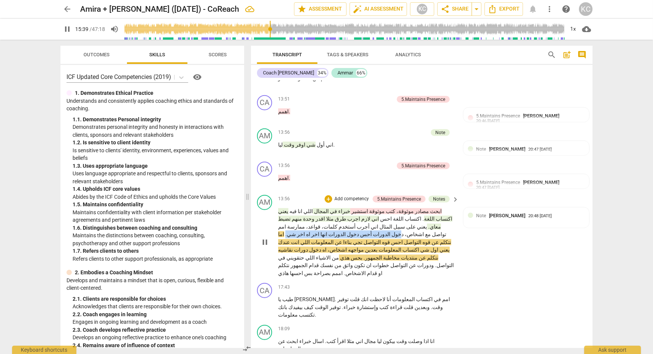
drag, startPoint x: 363, startPoint y: 150, endPoint x: 445, endPoint y: 158, distance: 82.0
click at [444, 208] on p "ابحث مصادر موثوقة، كتب موثوقة استشير خبراء في المجال اللي انا فيه يعني اكتساب ا…" at bounding box center [366, 243] width 177 height 70
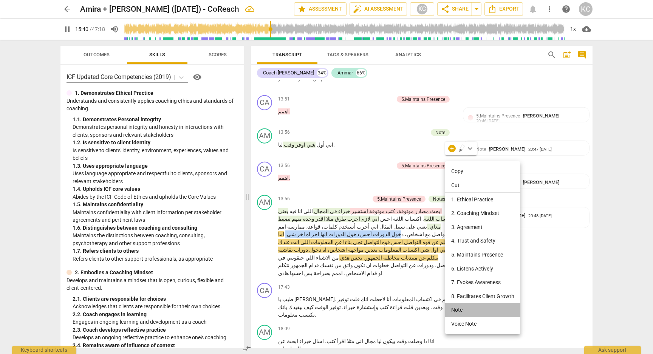
click at [459, 308] on li "Note" at bounding box center [482, 310] width 75 height 14
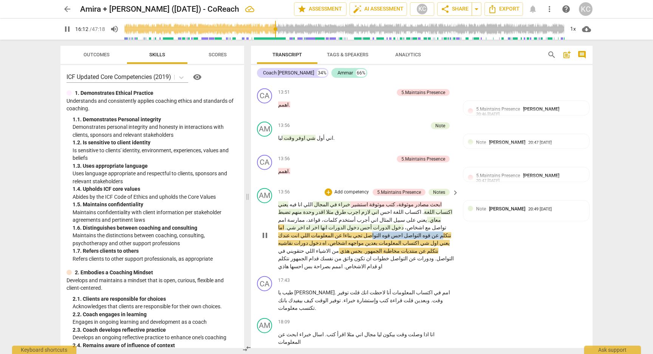
drag, startPoint x: 431, startPoint y: 152, endPoint x: 375, endPoint y: 150, distance: 56.4
click at [375, 201] on p "ابحث مصادر موثوقة، كتب موثوقة استشير خبراء في المجال اللي انا فيه يعني اكتساب ا…" at bounding box center [366, 236] width 177 height 70
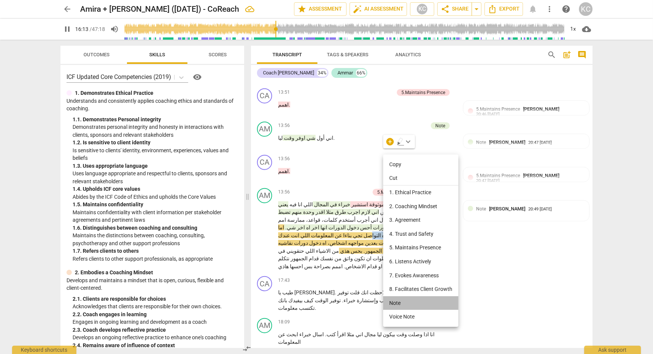
click at [396, 300] on li "Note" at bounding box center [420, 303] width 75 height 14
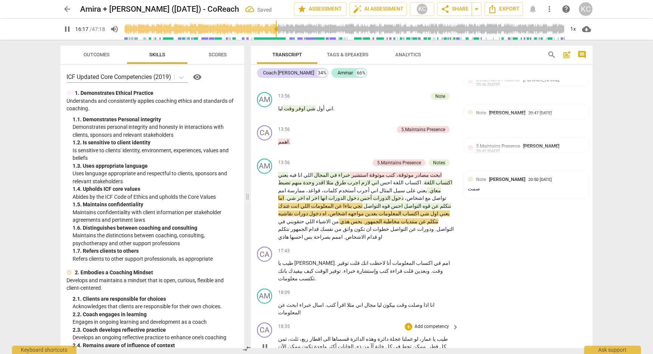
scroll to position [1833, 0]
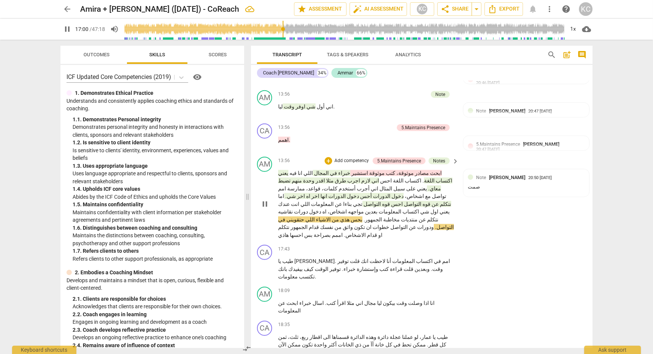
click at [304, 217] on span "حتقويني" at bounding box center [294, 220] width 19 height 6
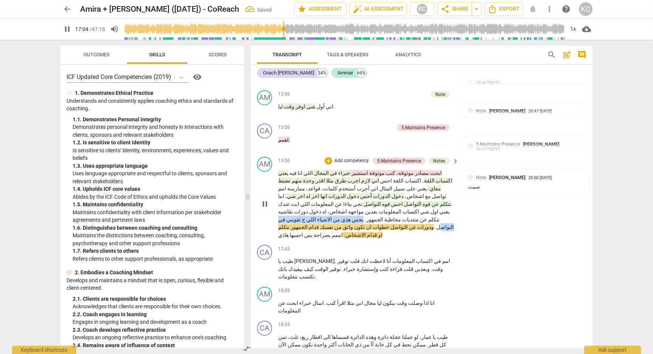
drag, startPoint x: 454, startPoint y: 136, endPoint x: 376, endPoint y: 135, distance: 77.9
click at [375, 169] on p "ابحث مصادر موثوقة، كتب موثوقة استشير خبراء في المجال اللي انا فيه يعني اكتساب ا…" at bounding box center [366, 204] width 177 height 70
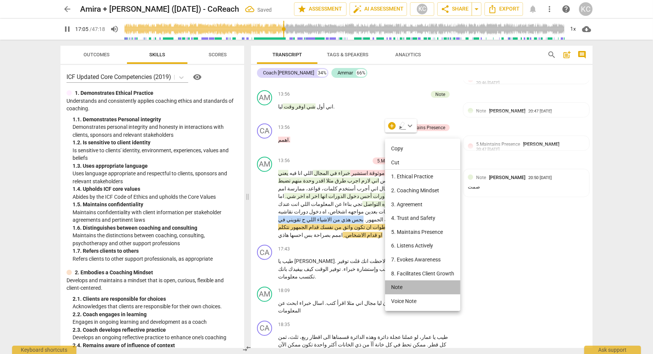
click at [397, 286] on li "Note" at bounding box center [422, 288] width 75 height 14
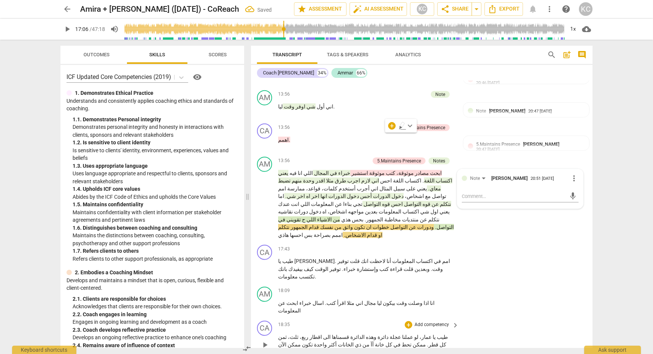
click at [547, 318] on div "CA play_arrow pause 18:35 + Add competency keyboard_arrow_right طيب يا عمار، لو…" at bounding box center [422, 339] width 342 height 42
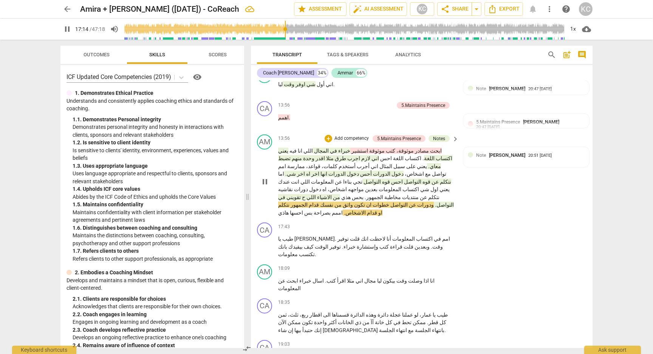
scroll to position [1856, 0]
click at [343, 209] on span "." at bounding box center [344, 212] width 3 height 6
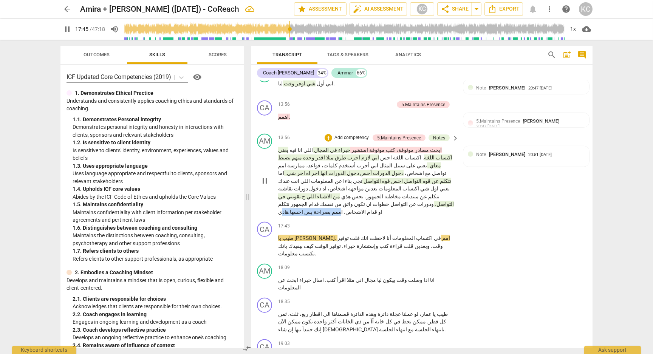
drag, startPoint x: 327, startPoint y: 119, endPoint x: 281, endPoint y: 119, distance: 45.7
click at [281, 146] on p "ابحث مصادر موثوقة، كتب موثوقة استشير خبراء في المجال اللي انا فيه يعني اكتساب ا…" at bounding box center [366, 181] width 177 height 70
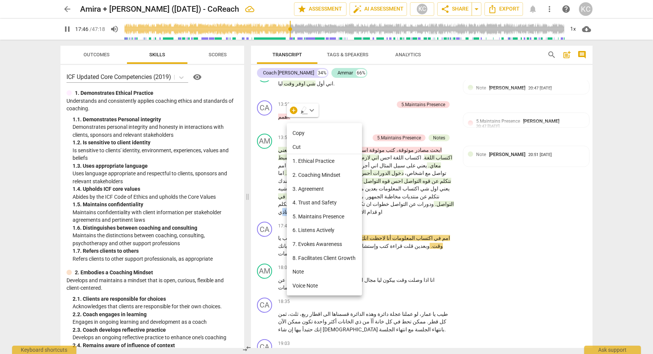
click at [299, 271] on li "Note" at bounding box center [324, 272] width 75 height 14
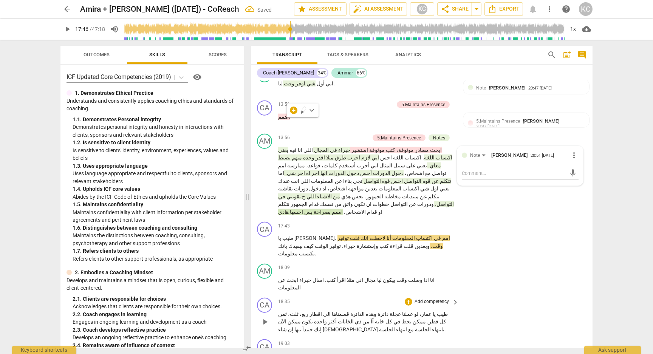
click at [494, 295] on div "CA play_arrow pause 18:35 + Add competency keyboard_arrow_right طيب يا عمار، لو…" at bounding box center [422, 316] width 342 height 42
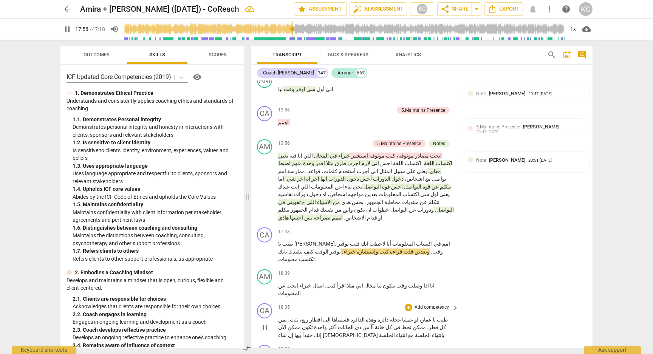
scroll to position [1861, 0]
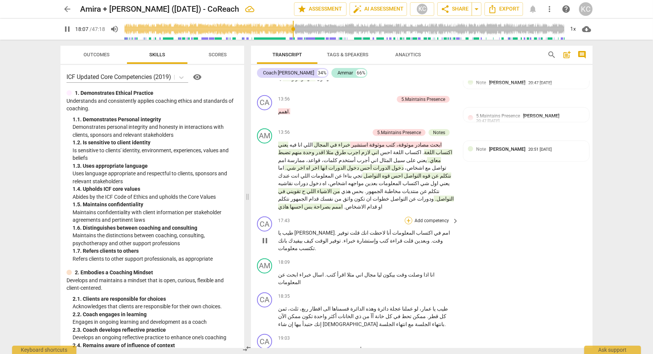
click at [408, 217] on div "+" at bounding box center [409, 221] width 8 height 8
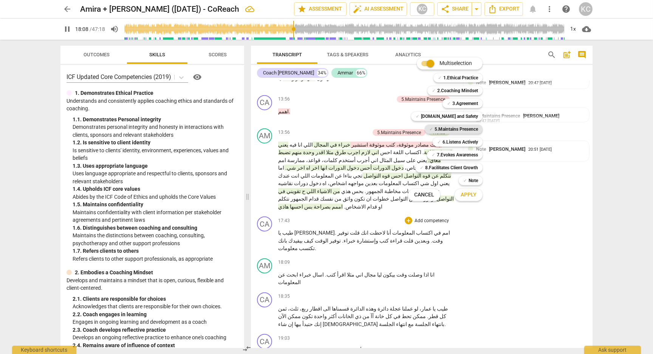
click at [428, 130] on div "✓ 5.Maintains Presence" at bounding box center [454, 129] width 58 height 9
click at [439, 156] on b "7.Evokes Awareness" at bounding box center [457, 154] width 41 height 9
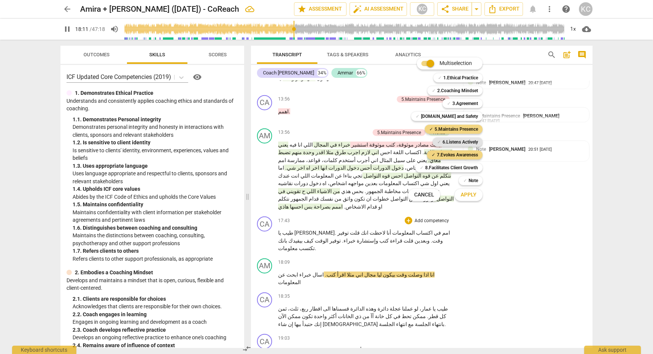
click at [446, 144] on b "6.Listens Actively" at bounding box center [461, 142] width 36 height 9
click at [464, 199] on button "Apply" at bounding box center [469, 195] width 28 height 14
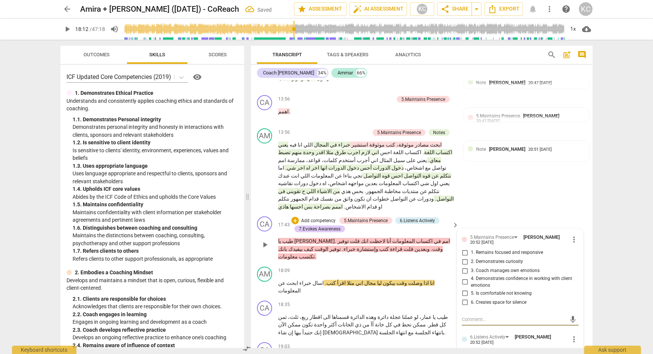
click at [462, 248] on input "1. Remains focused and responsive" at bounding box center [465, 252] width 12 height 9
click at [464, 257] on input "2. Demonstrates curiosity" at bounding box center [465, 261] width 12 height 9
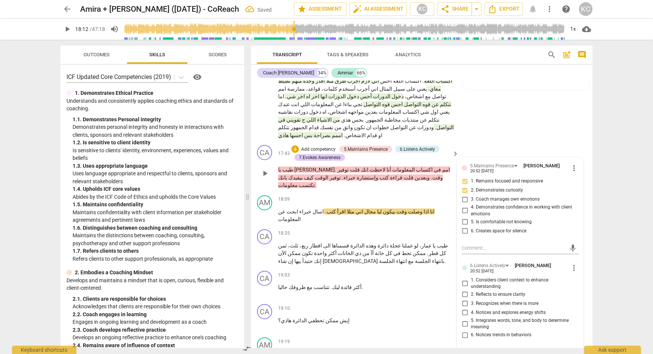
click at [466, 319] on input "5. Integrates words, tone, and body to determine meaning" at bounding box center [465, 323] width 12 height 9
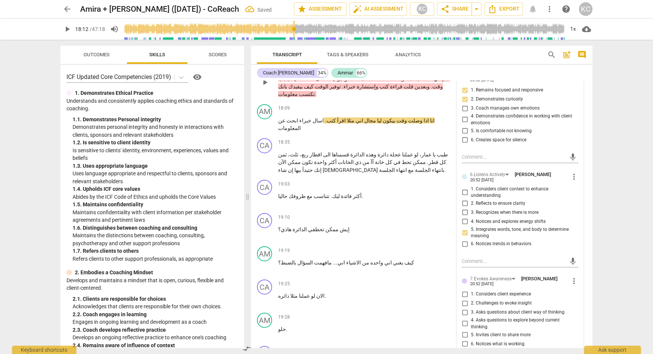
scroll to position [2040, 0]
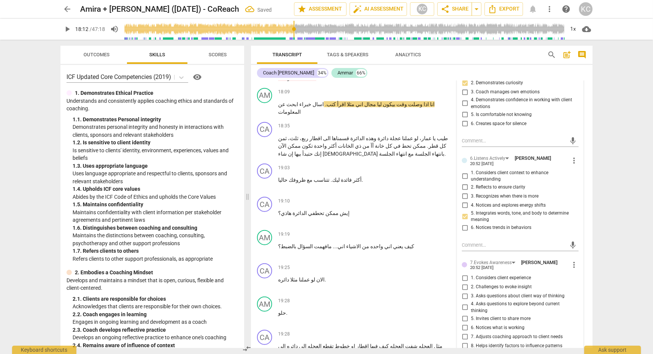
click at [462, 292] on input "3. Asks questions about client way of thinking" at bounding box center [465, 296] width 12 height 9
click at [464, 314] on input "5. Invites client to share more" at bounding box center [465, 318] width 12 height 9
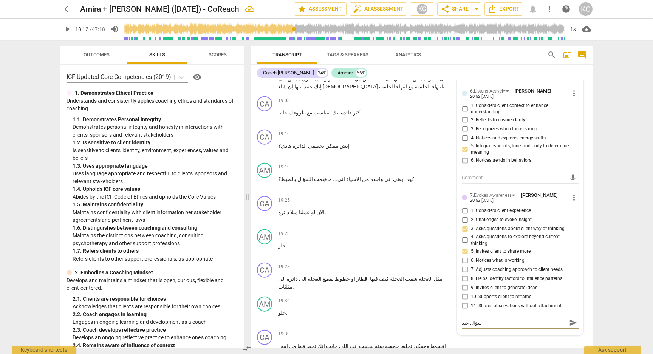
scroll to position [2112, 0]
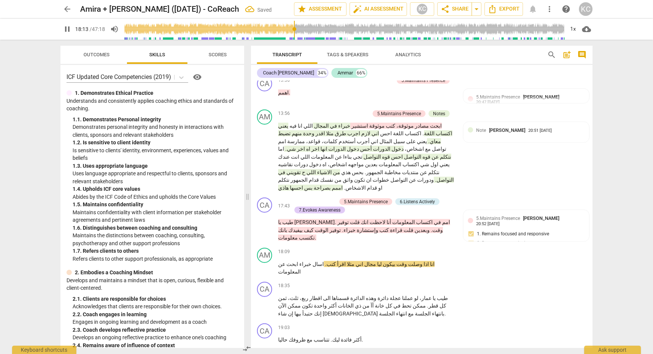
scroll to position [1878, 0]
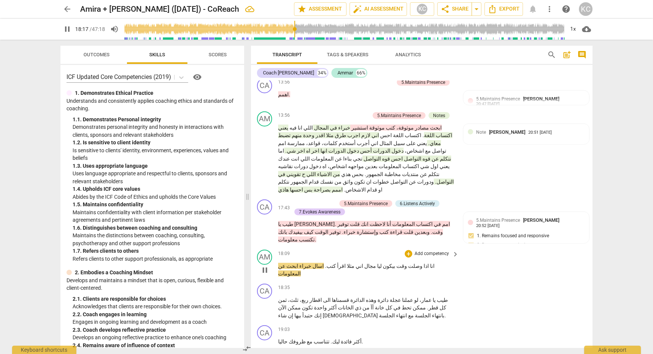
click at [407, 263] on span "وصلت" at bounding box center [414, 266] width 15 height 6
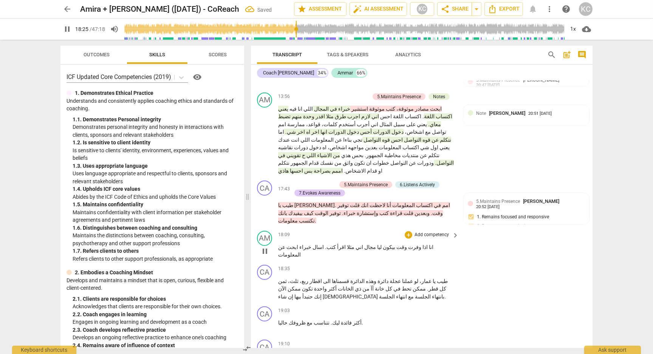
scroll to position [1901, 0]
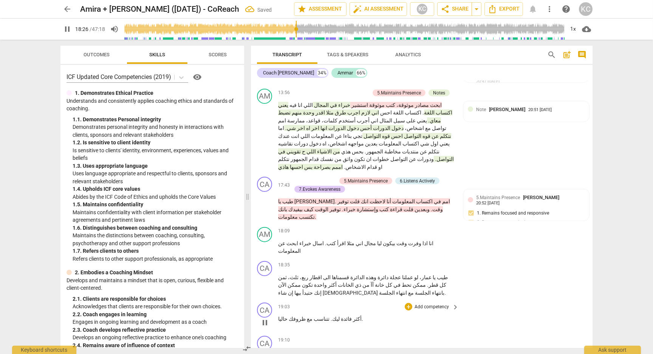
click at [352, 316] on span "أكثر" at bounding box center [357, 319] width 10 height 6
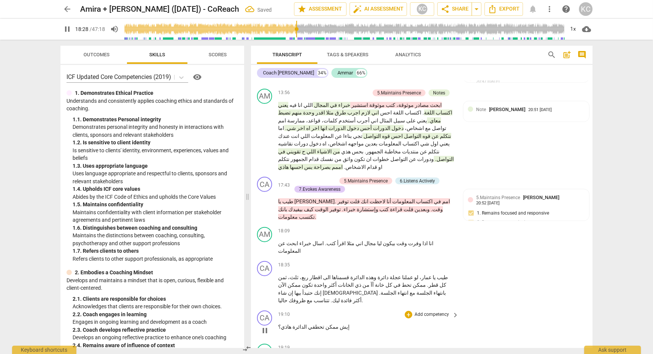
click at [339, 324] on span "إيش" at bounding box center [344, 327] width 11 height 6
click at [410, 228] on div "+" at bounding box center [409, 232] width 8 height 8
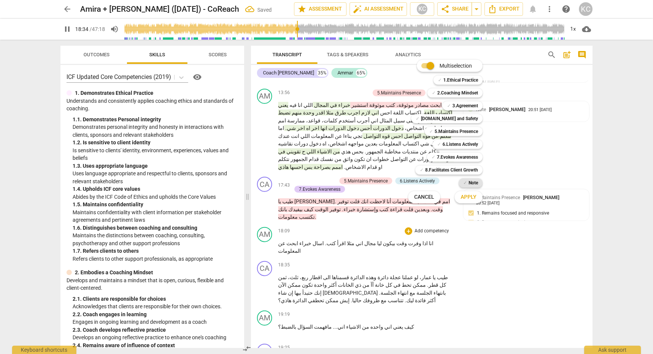
click at [470, 184] on b "Note" at bounding box center [473, 182] width 9 height 9
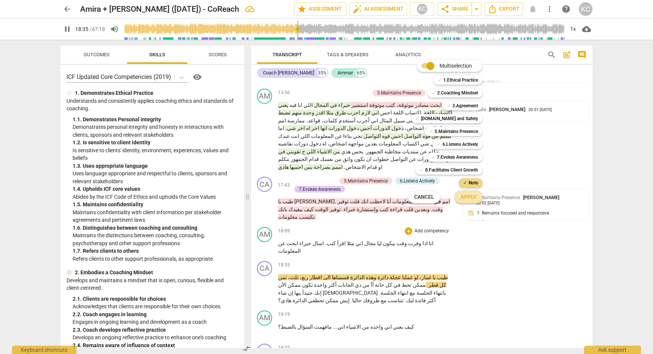
click at [470, 201] on span "Apply" at bounding box center [469, 198] width 16 height 8
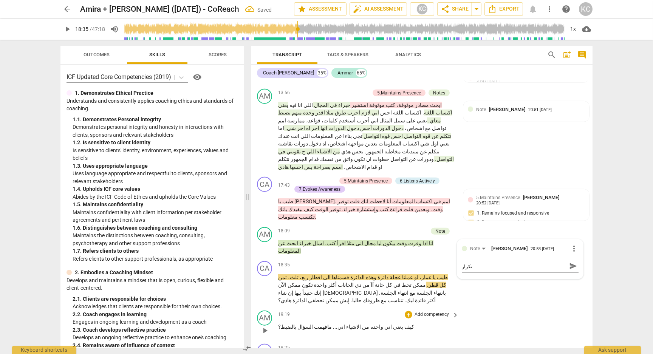
click at [539, 308] on div "AM play_arrow pause 19:19 + Add competency keyboard_arrow_right كيف يعني اني وا…" at bounding box center [422, 324] width 342 height 33
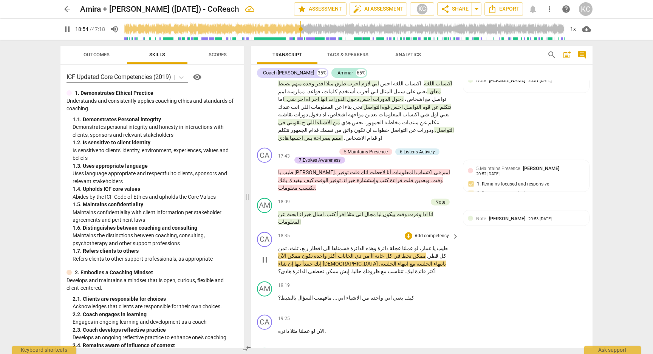
scroll to position [1920, 0]
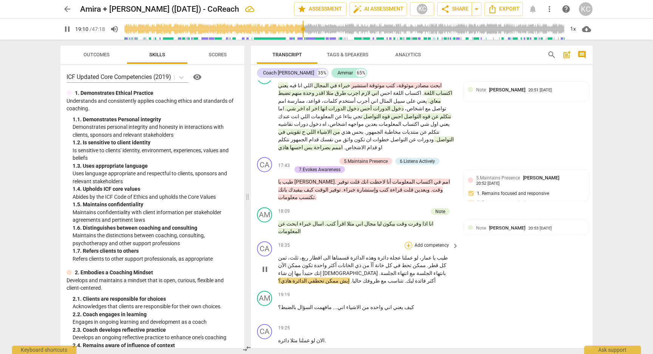
click at [409, 242] on div "+" at bounding box center [409, 246] width 8 height 8
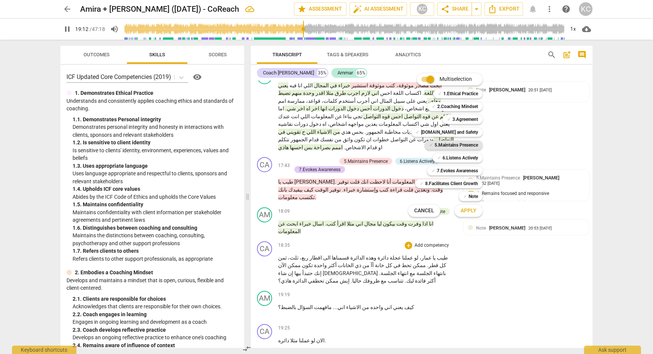
click at [440, 147] on b "5.Maintains Presence" at bounding box center [456, 145] width 43 height 9
click at [440, 173] on b "7.Evokes Awareness" at bounding box center [457, 170] width 41 height 9
click at [460, 213] on button "Apply" at bounding box center [469, 211] width 28 height 14
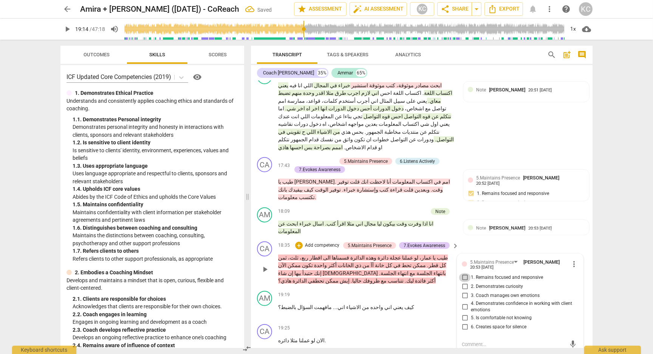
click at [465, 273] on input "1. Remains focused and responsive" at bounding box center [465, 277] width 12 height 9
click at [464, 282] on input "2. Demonstrates curiosity" at bounding box center [465, 286] width 12 height 9
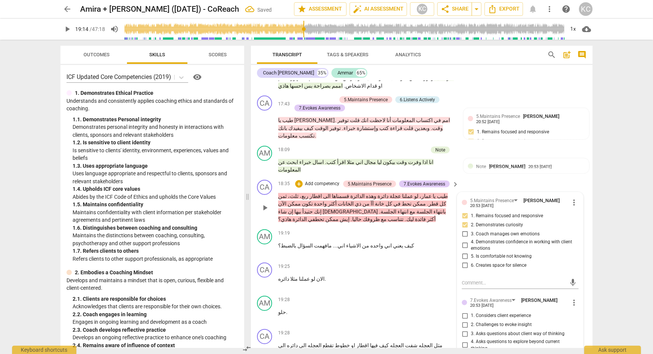
scroll to position [1983, 0]
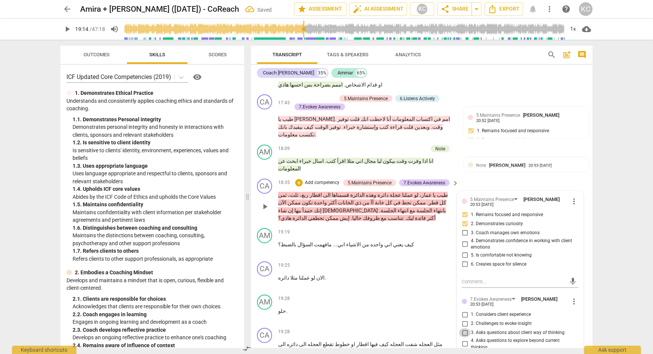
click at [463, 329] on input "3. Asks questions about client way of thinking" at bounding box center [465, 333] width 12 height 9
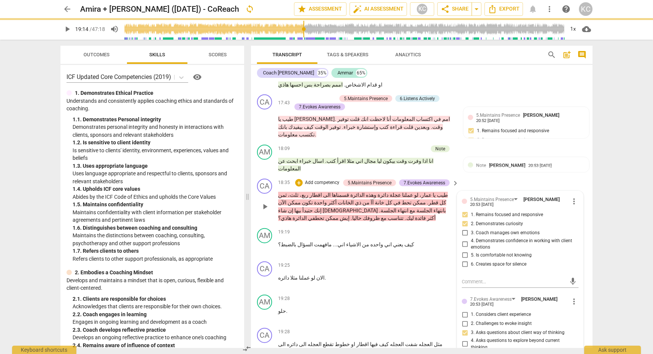
click at [465, 351] on input "5. Invites client to share more" at bounding box center [465, 355] width 12 height 9
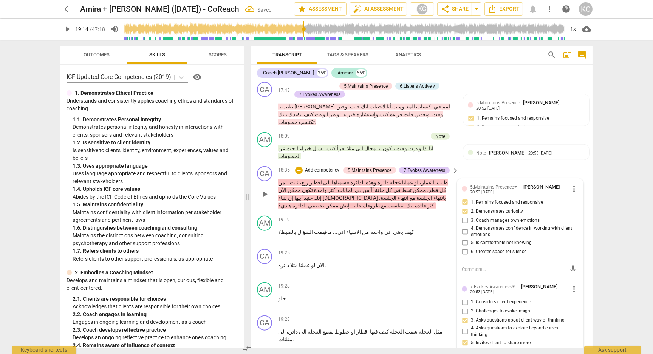
scroll to position [2008, 0]
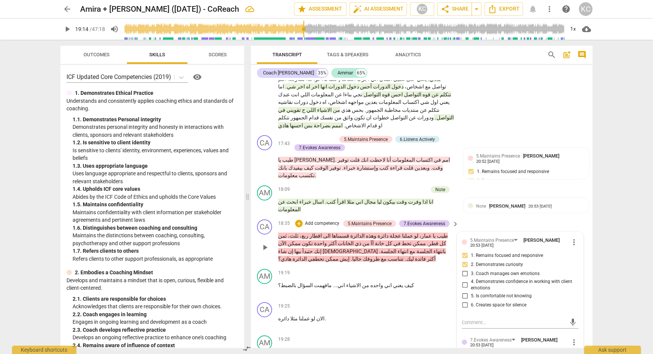
scroll to position [1942, 0]
click at [329, 315] on p "الان لو عملنا مثلا دائره ." at bounding box center [366, 319] width 177 height 8
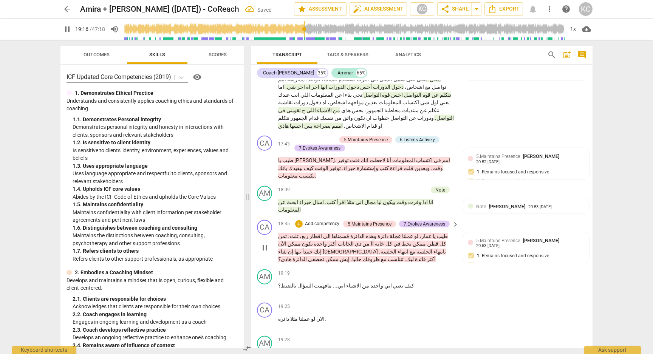
click at [266, 243] on span "pause" at bounding box center [264, 247] width 9 height 9
click at [409, 303] on div "+" at bounding box center [409, 307] width 8 height 8
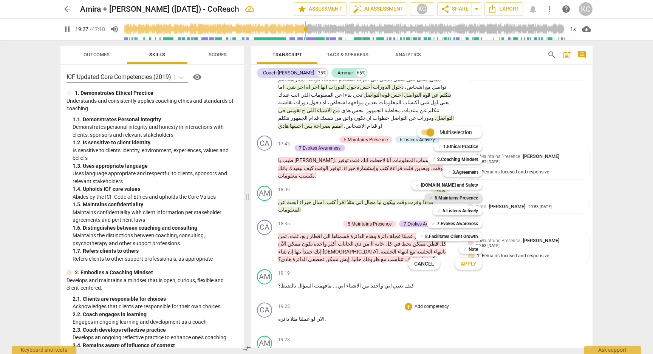
click at [438, 198] on b "5.Maintains Presence" at bounding box center [456, 198] width 43 height 9
click at [460, 260] on button "Apply" at bounding box center [469, 264] width 28 height 14
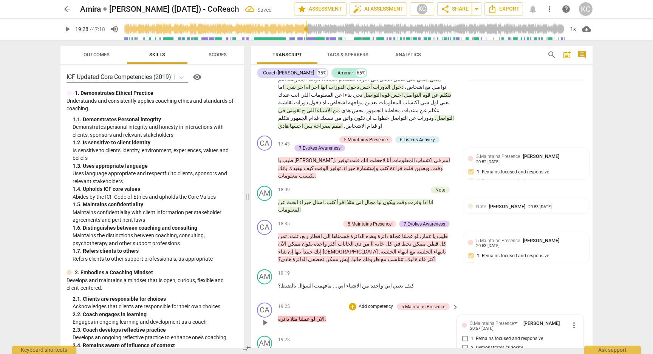
click at [468, 335] on input "1. Remains focused and responsive" at bounding box center [465, 339] width 12 height 9
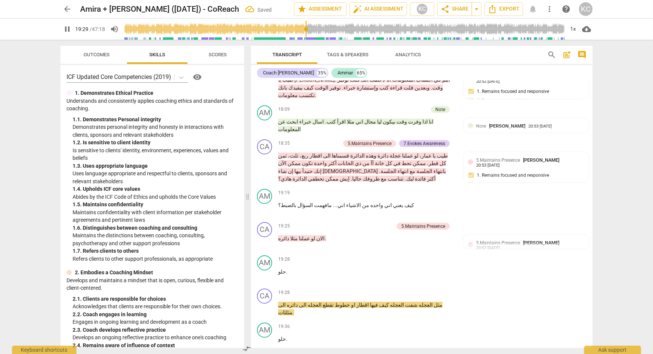
scroll to position [2026, 0]
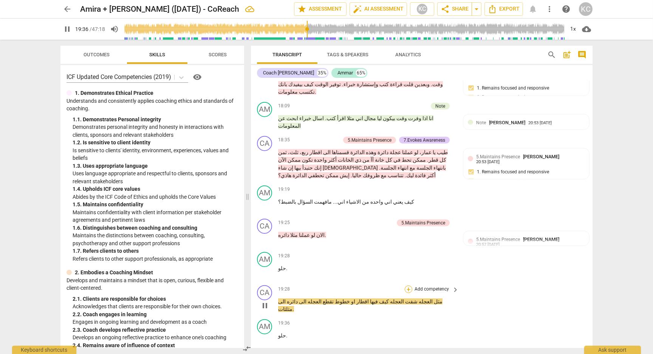
click at [411, 286] on div "+" at bounding box center [409, 290] width 8 height 8
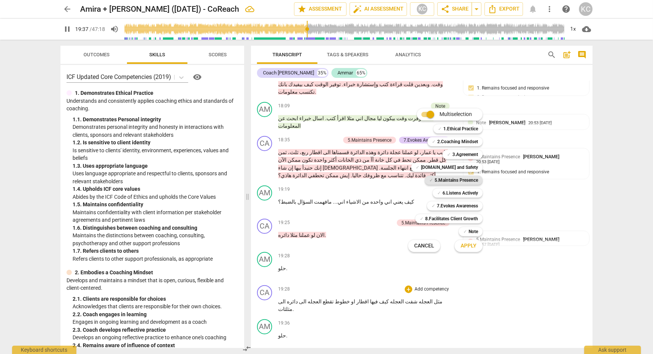
click at [429, 180] on span "✓" at bounding box center [431, 180] width 4 height 9
click at [469, 252] on button "Apply" at bounding box center [469, 246] width 28 height 14
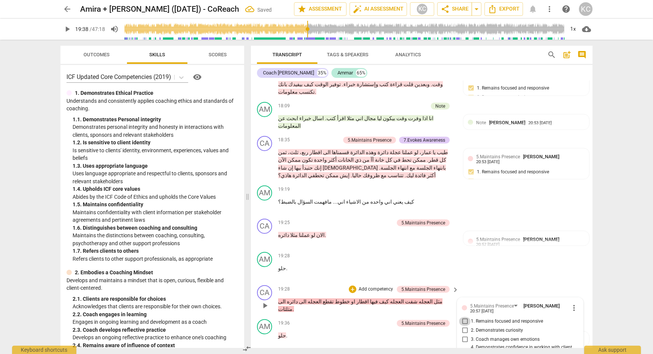
click at [465, 317] on input "1. Remains focused and responsive" at bounding box center [465, 321] width 12 height 9
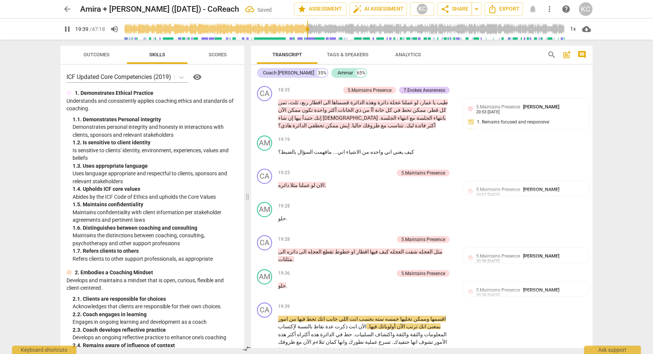
scroll to position [2086, 0]
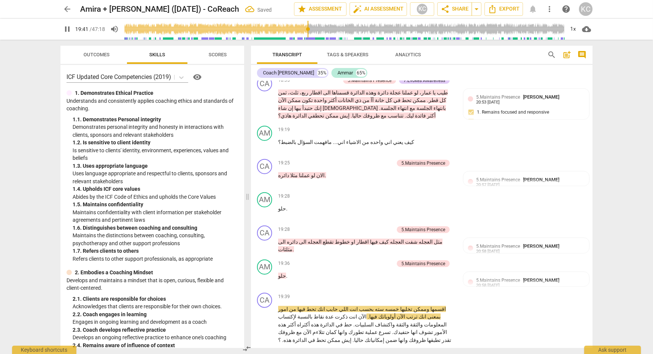
drag, startPoint x: 441, startPoint y: 198, endPoint x: 473, endPoint y: 242, distance: 54.2
click at [441, 306] on span "اقسمها" at bounding box center [437, 309] width 17 height 6
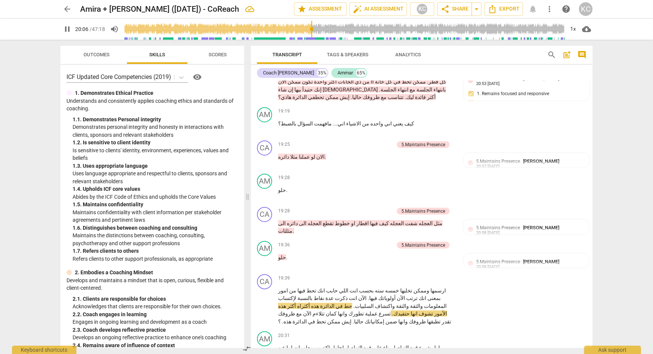
scroll to position [2103, 0]
click at [410, 276] on div "+" at bounding box center [409, 280] width 8 height 8
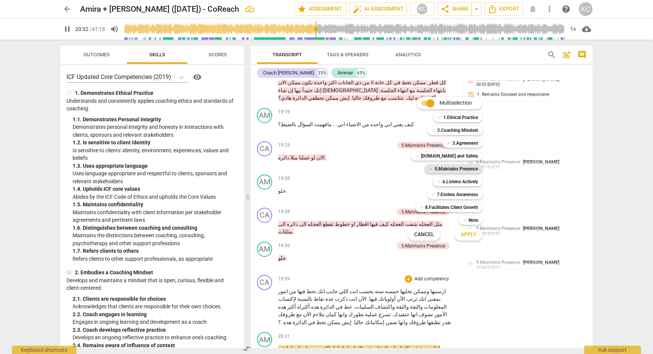
click at [449, 170] on b "5.Maintains Presence" at bounding box center [456, 168] width 43 height 9
click at [463, 232] on span "Apply" at bounding box center [469, 235] width 16 height 8
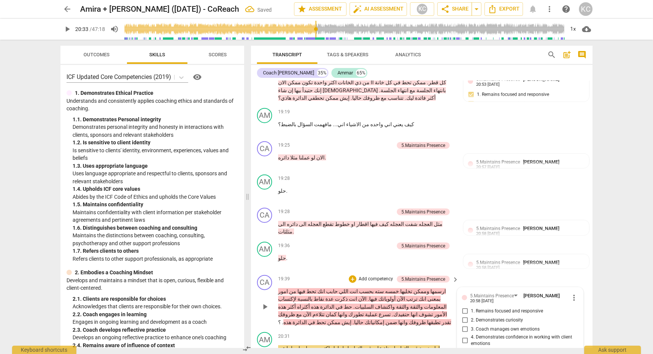
click at [465, 307] on input "1. Remains focused and responsive" at bounding box center [465, 311] width 12 height 9
click at [463, 316] on input "2. Demonstrates curiosity" at bounding box center [465, 320] width 12 height 9
click at [465, 325] on input "3. Coach manages own emotions" at bounding box center [465, 329] width 12 height 9
click at [464, 325] on input "3. Coach manages own emotions" at bounding box center [465, 329] width 12 height 9
click at [466, 325] on input "3. Coach manages own emotions" at bounding box center [465, 329] width 12 height 9
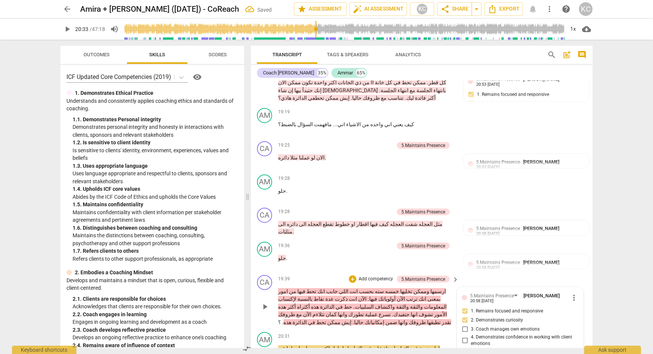
click at [466, 325] on input "3. Coach manages own emotions" at bounding box center [465, 329] width 12 height 9
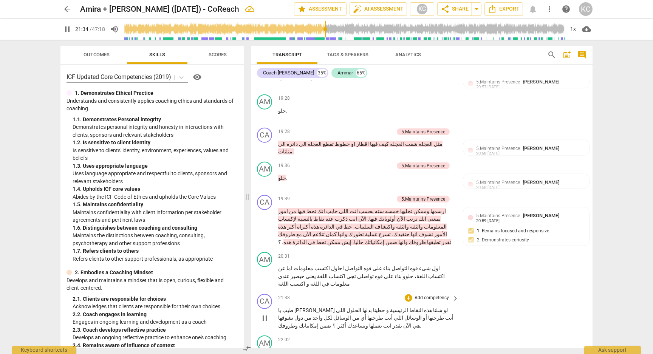
scroll to position [2189, 0]
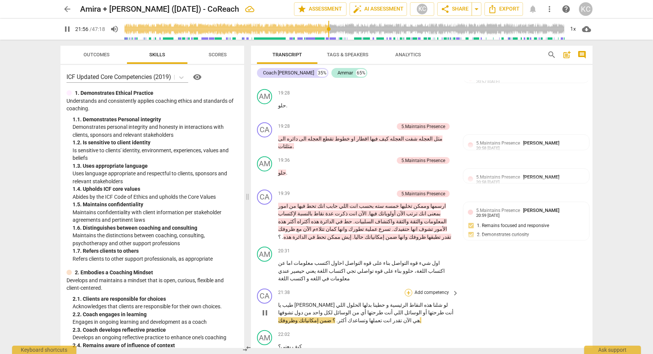
click at [408, 289] on div "+" at bounding box center [409, 293] width 8 height 8
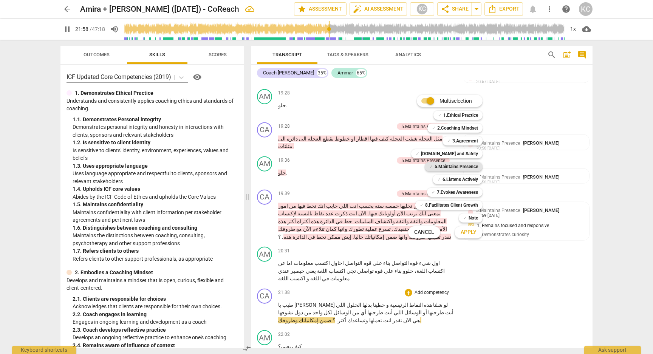
click at [442, 169] on b "5.Maintains Presence" at bounding box center [456, 166] width 43 height 9
click at [468, 236] on button "Apply" at bounding box center [469, 233] width 28 height 14
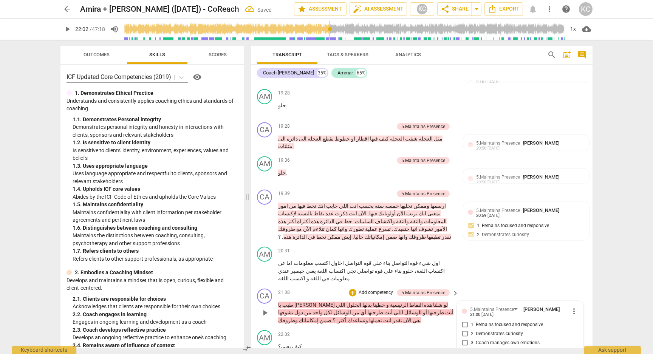
click at [465, 321] on input "1. Remains focused and responsive" at bounding box center [465, 325] width 12 height 9
click at [465, 330] on input "2. Demonstrates curiosity" at bounding box center [465, 334] width 12 height 9
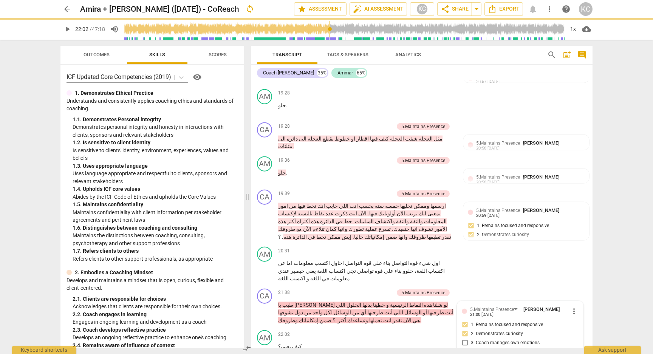
scroll to position [0, 0]
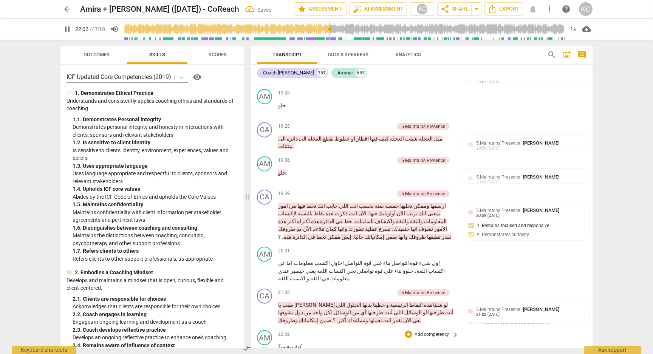
click at [265, 346] on span "pause" at bounding box center [264, 350] width 9 height 9
click at [265, 346] on span "play_arrow" at bounding box center [264, 350] width 9 height 9
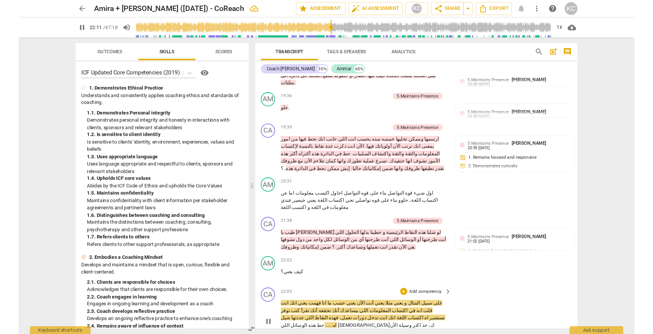
scroll to position [2258, 0]
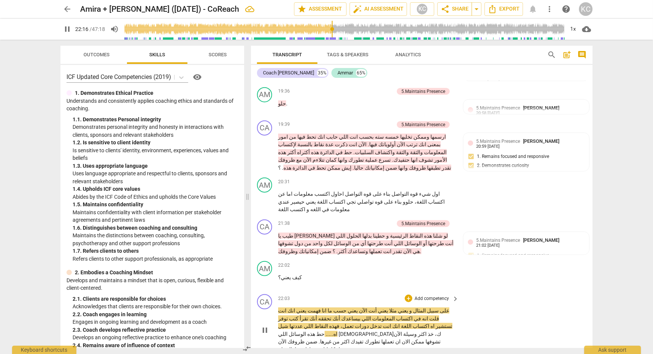
click at [262, 326] on span "pause" at bounding box center [264, 330] width 9 height 9
